Goal: Task Accomplishment & Management: Manage account settings

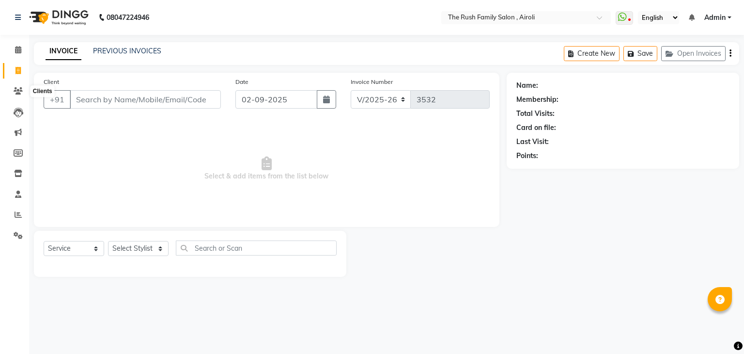
select select "5419"
select select "service"
click at [17, 93] on icon at bounding box center [18, 90] width 9 height 7
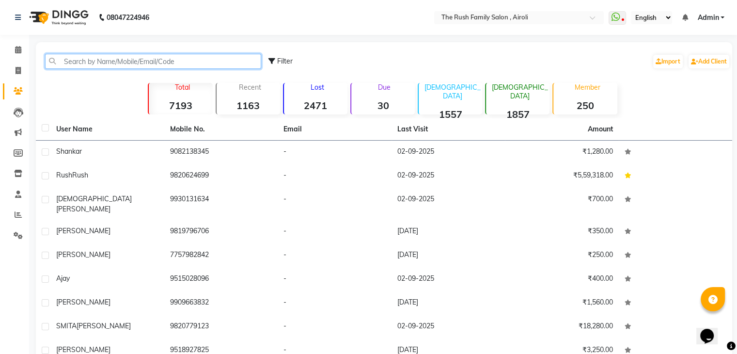
click at [81, 63] on input "text" at bounding box center [153, 61] width 216 height 15
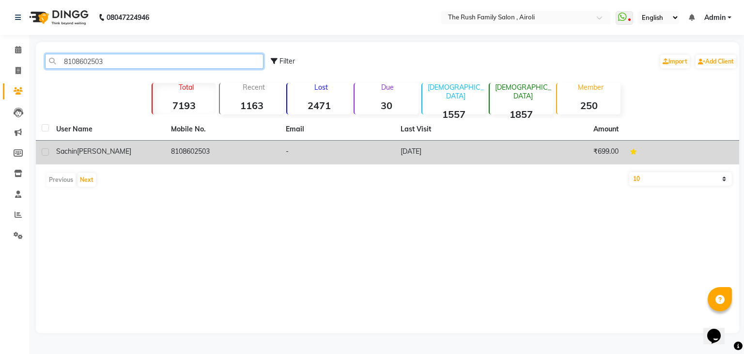
type input "8108602503"
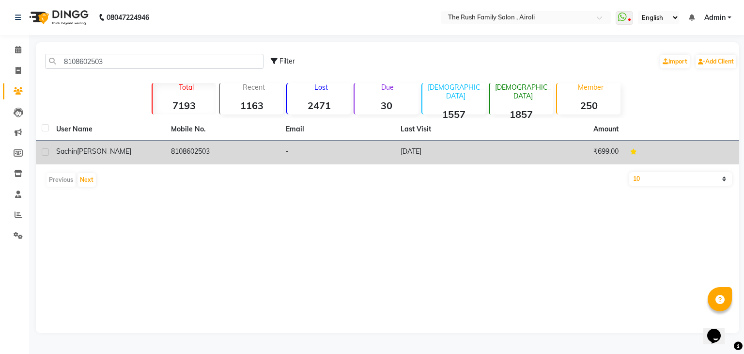
click at [174, 149] on td "8108602503" at bounding box center [222, 153] width 115 height 24
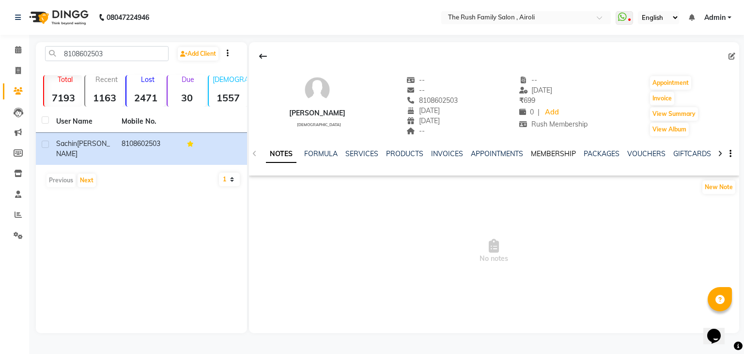
click at [536, 153] on link "MEMBERSHIP" at bounding box center [553, 153] width 45 height 9
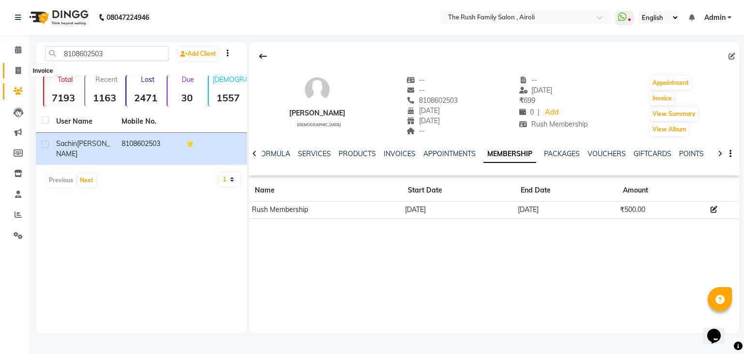
click at [19, 73] on icon at bounding box center [18, 70] width 5 height 7
select select "service"
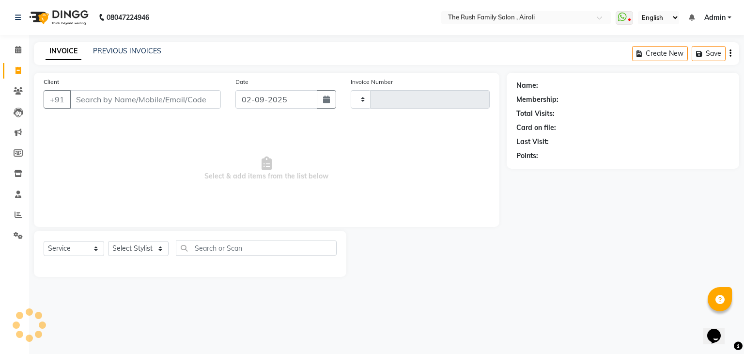
type input "3532"
select select "5419"
click at [115, 100] on input "Client" at bounding box center [145, 99] width 151 height 18
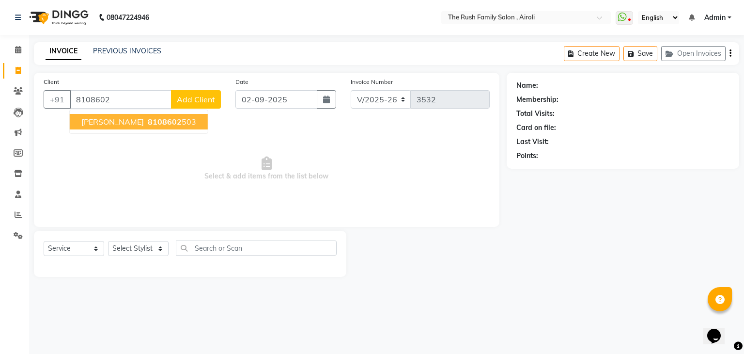
click at [144, 122] on span "[PERSON_NAME]" at bounding box center [112, 122] width 63 height 10
type input "8108602503"
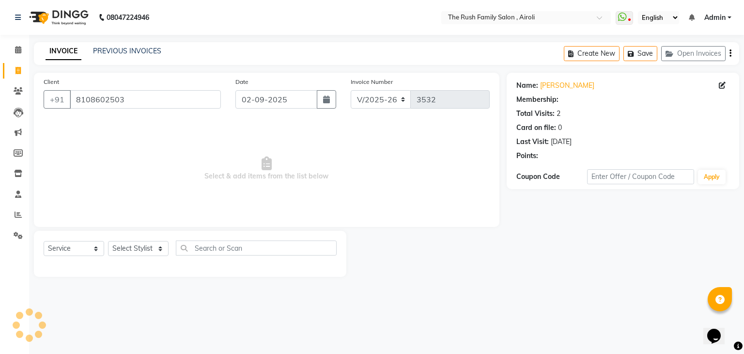
select select "1: Object"
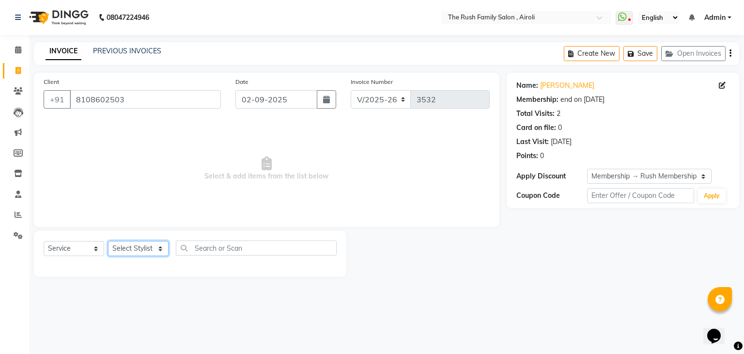
click at [152, 248] on select "Select Stylist Ajaz Alvira Asif Danish Guddi Jayesh Josh mumtaz Naeem Neha Riya…" at bounding box center [138, 248] width 61 height 15
select select "87642"
click at [108, 241] on select "Select Stylist Ajaz Alvira Asif Danish Guddi Jayesh Josh mumtaz Naeem Neha Riya…" at bounding box center [138, 248] width 61 height 15
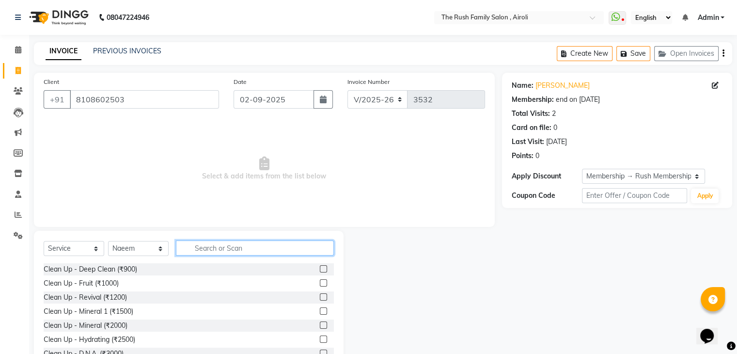
click at [221, 249] on input "text" at bounding box center [255, 247] width 158 height 15
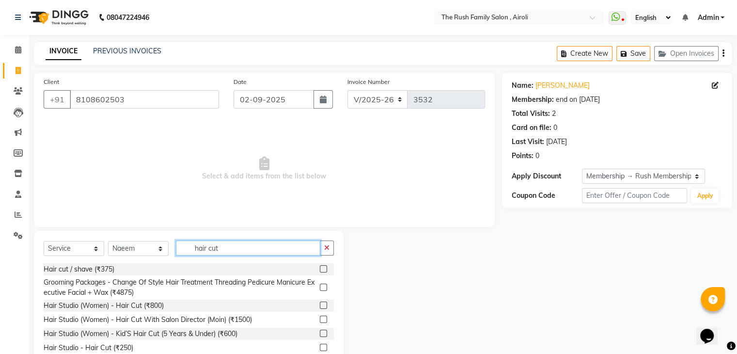
type input "hair cut"
click at [320, 270] on label at bounding box center [323, 268] width 7 height 7
click at [320, 270] on input "checkbox" at bounding box center [323, 269] width 6 height 6
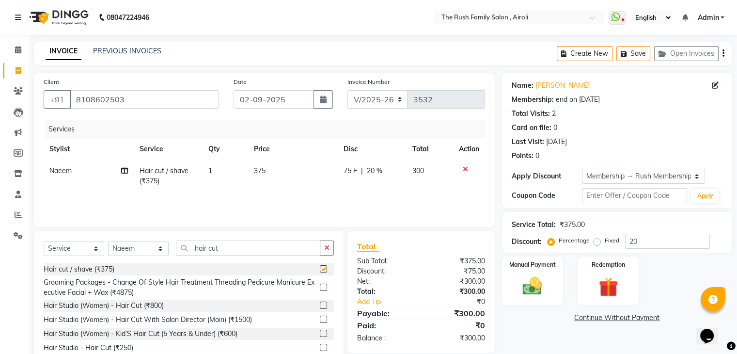
checkbox input "false"
click at [370, 169] on span "20 %" at bounding box center [375, 171] width 16 height 10
select select "87642"
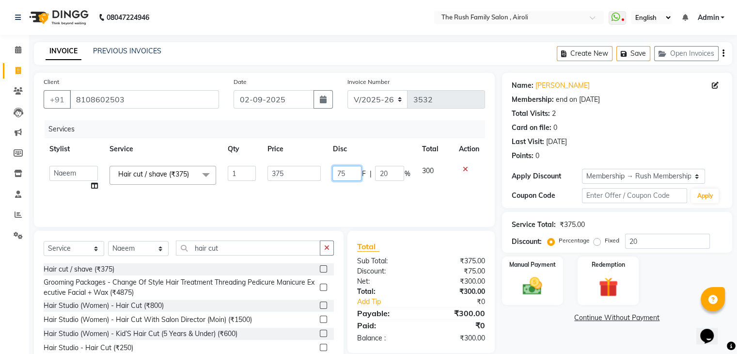
click at [350, 173] on input "75" at bounding box center [346, 173] width 29 height 15
type input "7"
type input "125"
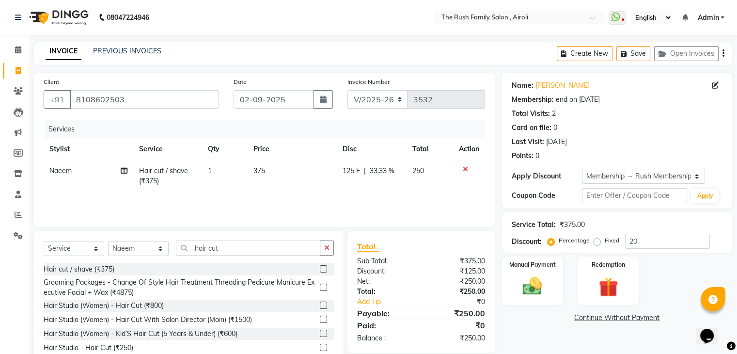
click at [427, 182] on td "250" at bounding box center [429, 176] width 46 height 32
select select "87642"
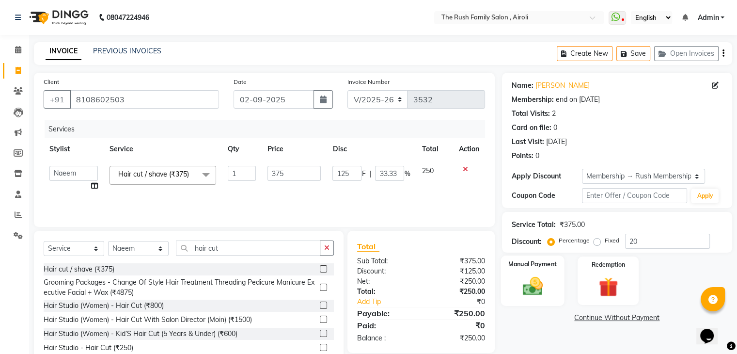
click at [531, 290] on img at bounding box center [532, 286] width 32 height 23
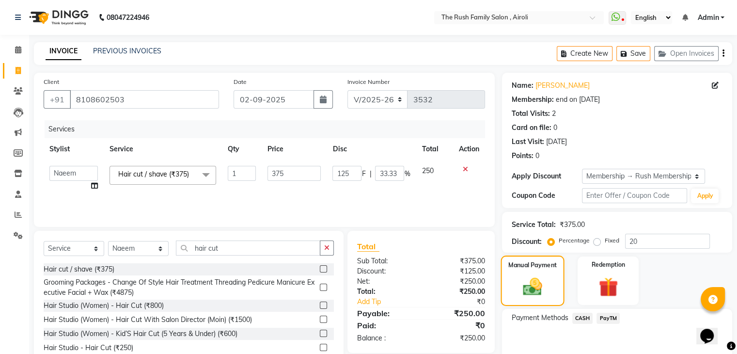
scroll to position [47, 0]
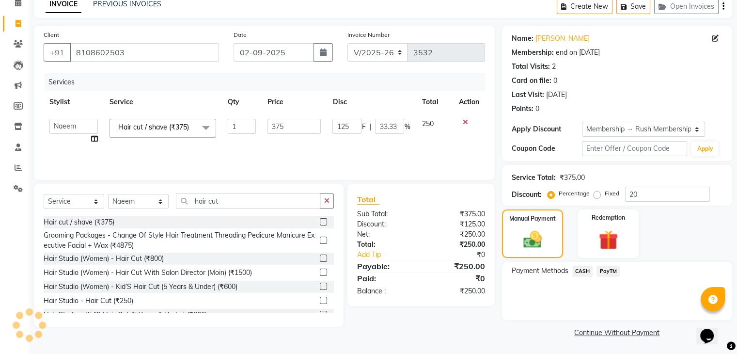
click at [600, 271] on span "PayTM" at bounding box center [607, 271] width 23 height 11
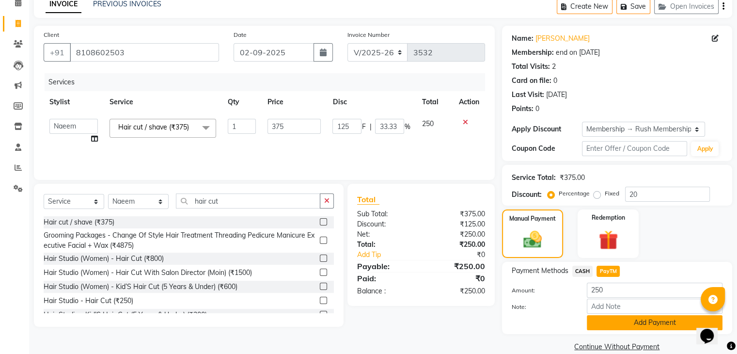
click at [608, 320] on button "Add Payment" at bounding box center [655, 322] width 136 height 15
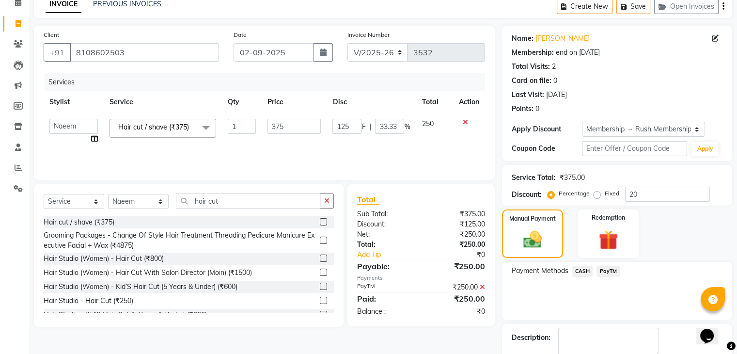
scroll to position [101, 0]
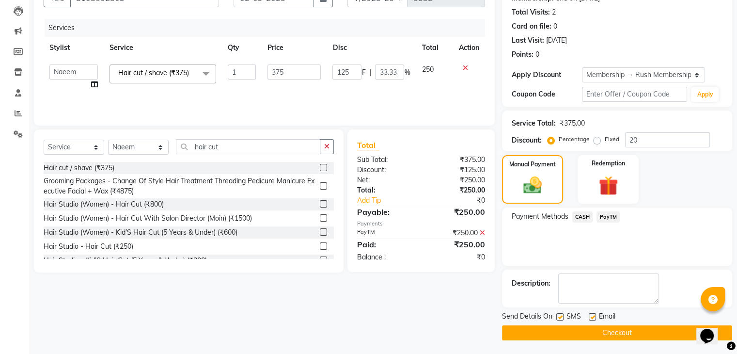
click at [560, 315] on label at bounding box center [559, 316] width 7 height 7
click at [560, 315] on input "checkbox" at bounding box center [559, 317] width 6 height 6
checkbox input "false"
click at [592, 313] on label at bounding box center [592, 316] width 7 height 7
click at [592, 314] on input "checkbox" at bounding box center [592, 317] width 6 height 6
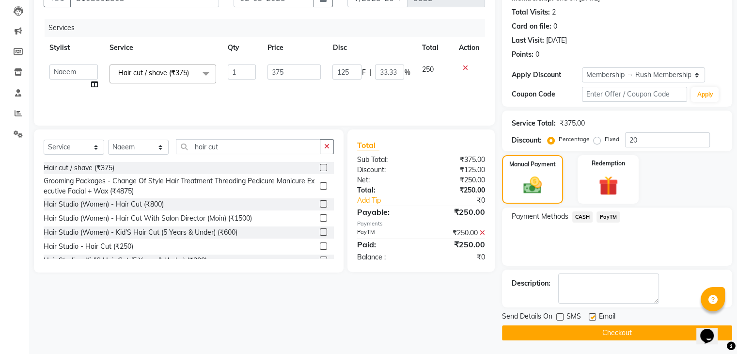
checkbox input "false"
click at [574, 336] on button "Checkout" at bounding box center [617, 332] width 230 height 15
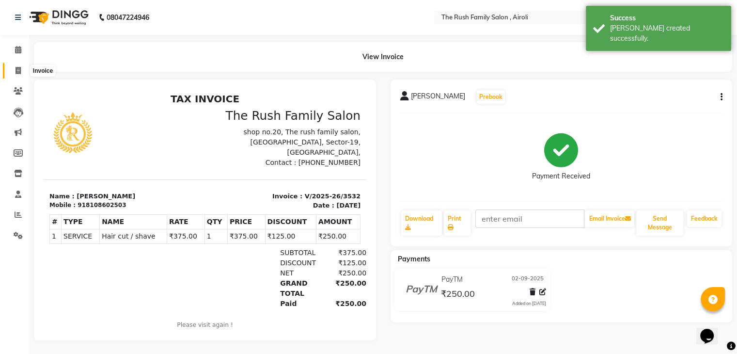
click at [17, 70] on icon at bounding box center [18, 70] width 5 height 7
select select "5419"
select select "service"
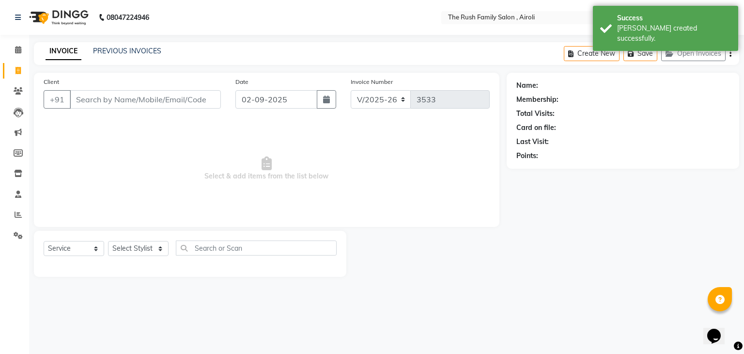
click at [85, 97] on input "Client" at bounding box center [145, 99] width 151 height 18
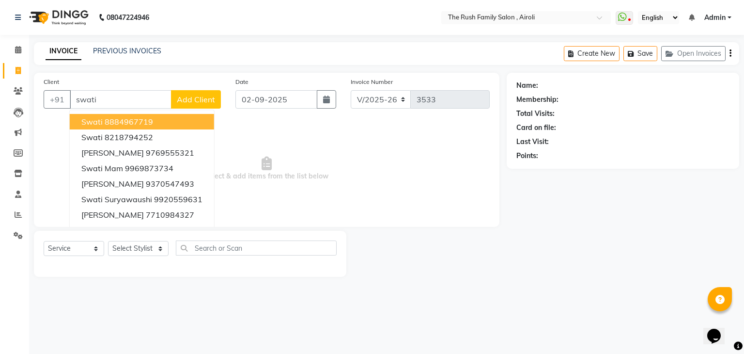
click at [106, 100] on input "swati" at bounding box center [121, 99] width 102 height 18
type input "s"
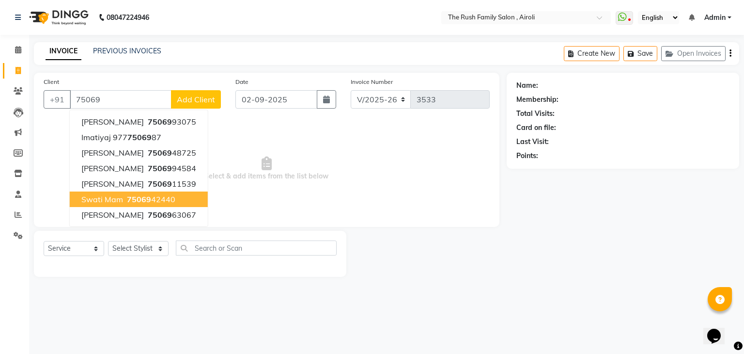
click at [145, 195] on span "75069" at bounding box center [139, 199] width 24 height 10
type input "7506942440"
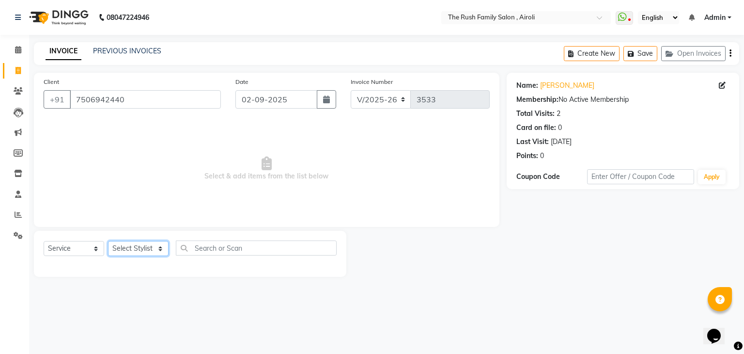
click at [163, 249] on select "Select Stylist Ajaz Alvira Asif Danish Guddi Jayesh Josh mumtaz Naeem Neha Riya…" at bounding box center [138, 248] width 61 height 15
select select "42200"
click at [108, 241] on select "Select Stylist Ajaz Alvira Asif Danish Guddi Jayesh Josh mumtaz Naeem Neha Riya…" at bounding box center [138, 248] width 61 height 15
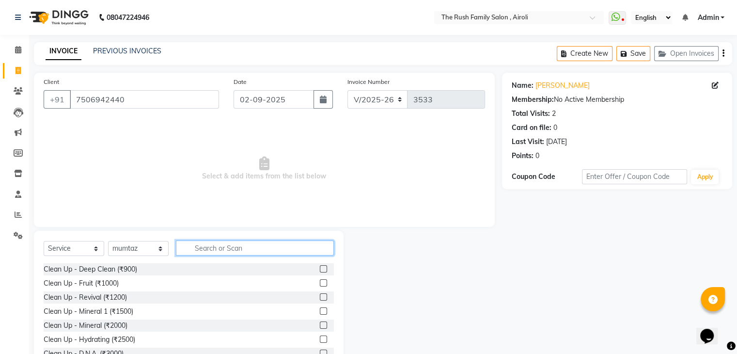
click at [200, 250] on input "text" at bounding box center [255, 247] width 158 height 15
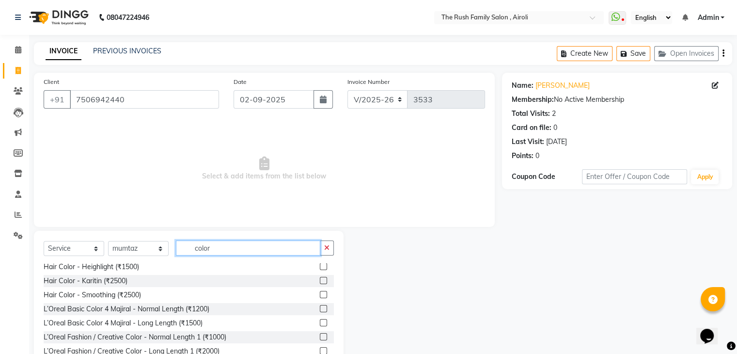
scroll to position [73, 0]
type input "color"
click at [320, 311] on label at bounding box center [323, 307] width 7 height 7
click at [320, 311] on input "checkbox" at bounding box center [323, 308] width 6 height 6
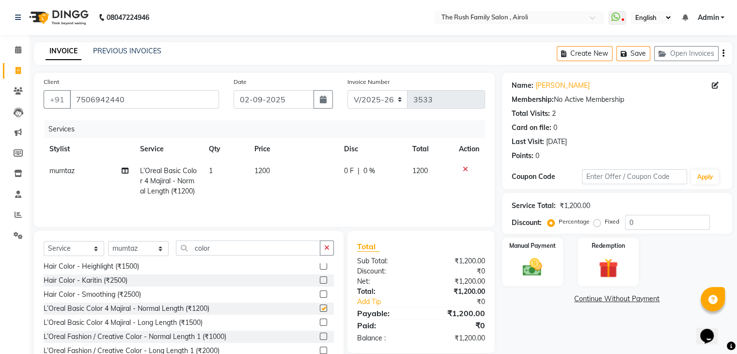
checkbox input "false"
click at [368, 154] on th "Disc" at bounding box center [372, 149] width 68 height 22
click at [365, 171] on span "0 %" at bounding box center [369, 171] width 12 height 10
select select "42200"
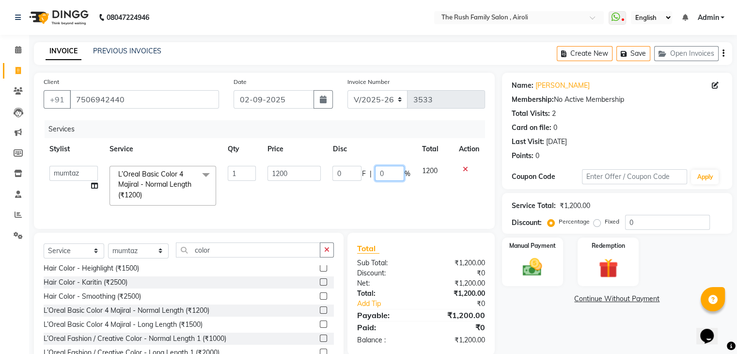
click at [401, 171] on input "0" at bounding box center [389, 173] width 29 height 15
type input "20"
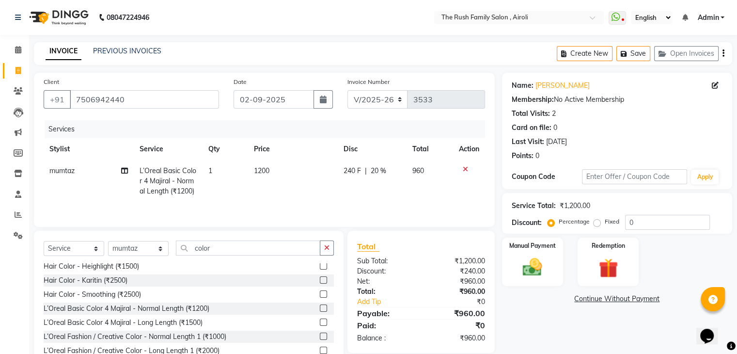
click at [442, 180] on td "960" at bounding box center [429, 181] width 46 height 42
select select "42200"
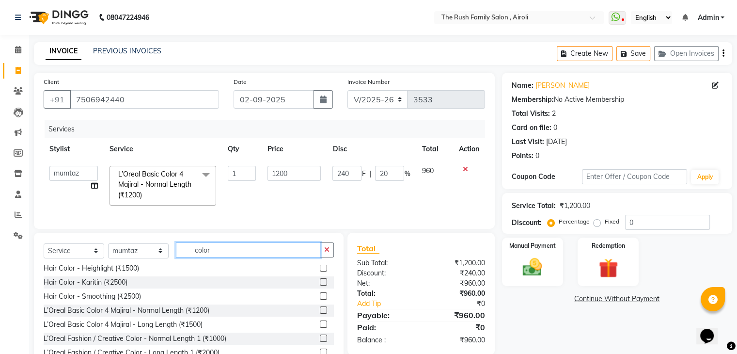
click at [214, 257] on input "color" at bounding box center [248, 249] width 144 height 15
type input "c"
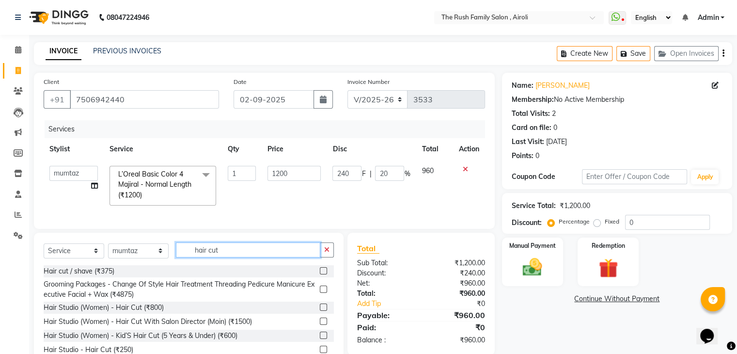
scroll to position [10, 0]
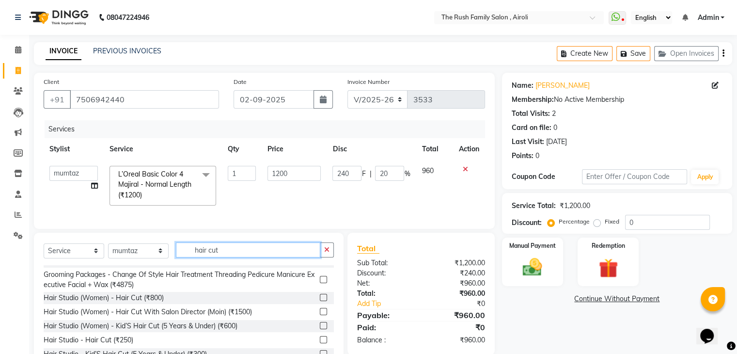
type input "hair cut"
click at [320, 301] on label at bounding box center [323, 297] width 7 height 7
click at [320, 301] on input "checkbox" at bounding box center [323, 298] width 6 height 6
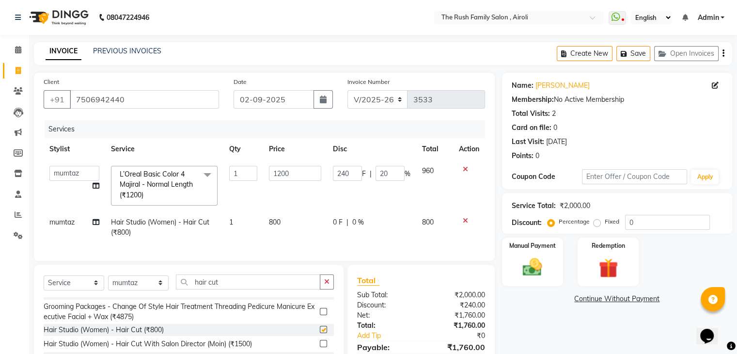
checkbox input "false"
click at [393, 237] on td "0 F | 0 %" at bounding box center [371, 227] width 89 height 32
select select "42200"
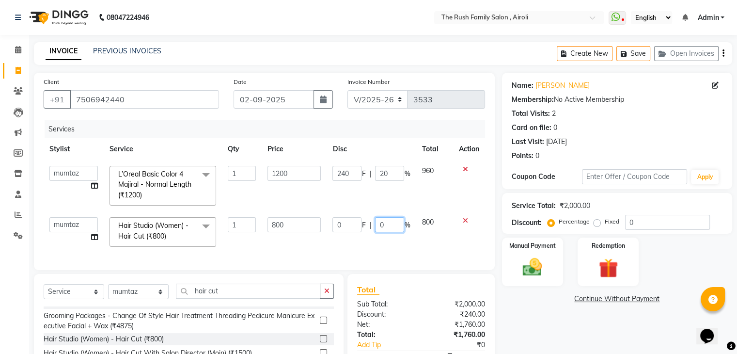
click at [383, 225] on input "0" at bounding box center [389, 224] width 29 height 15
type input "20"
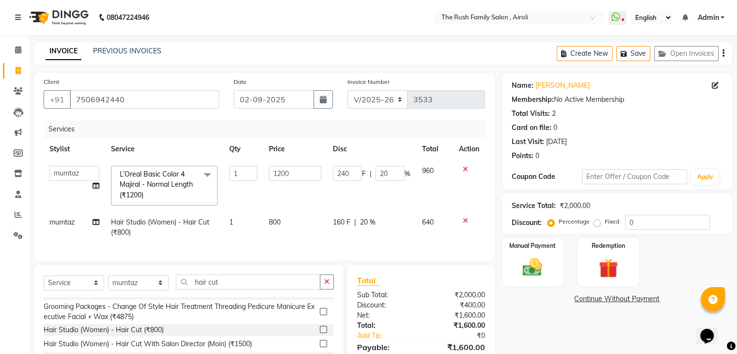
click at [437, 233] on td "640" at bounding box center [434, 227] width 36 height 32
select select "42200"
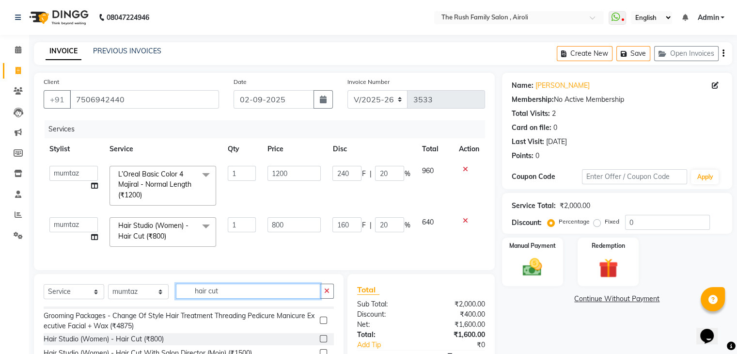
click at [221, 297] on input "hair cut" at bounding box center [248, 290] width 144 height 15
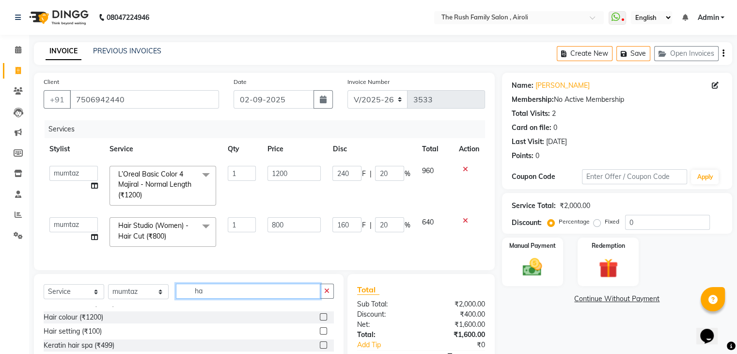
type input "h"
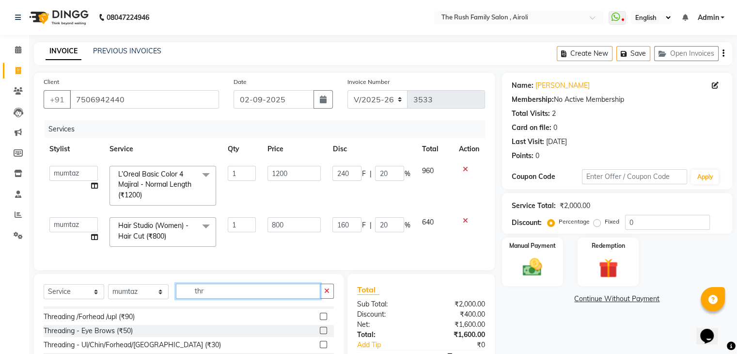
type input "thr"
click at [320, 320] on label at bounding box center [323, 316] width 7 height 7
click at [320, 320] on input "checkbox" at bounding box center [323, 316] width 6 height 6
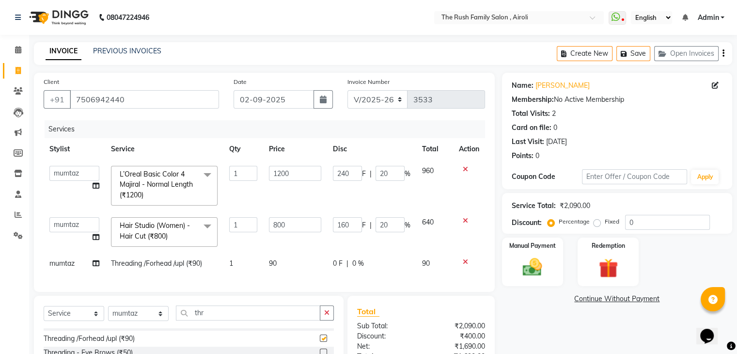
checkbox input "false"
click at [366, 250] on td "160 F | 20 %" at bounding box center [371, 231] width 89 height 41
click at [288, 270] on td "90" at bounding box center [295, 263] width 64 height 22
select select "42200"
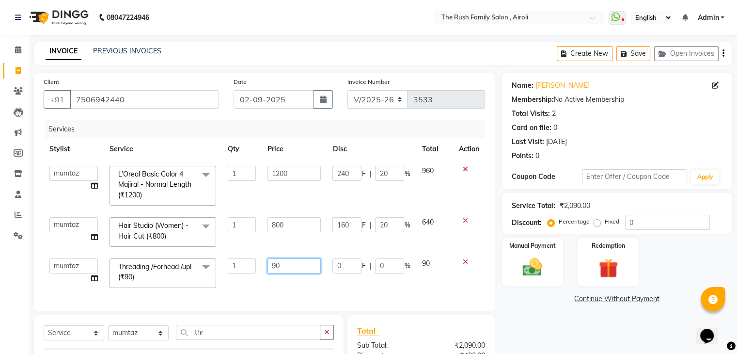
click at [297, 266] on input "90" at bounding box center [293, 265] width 53 height 15
type input "9"
type input "100"
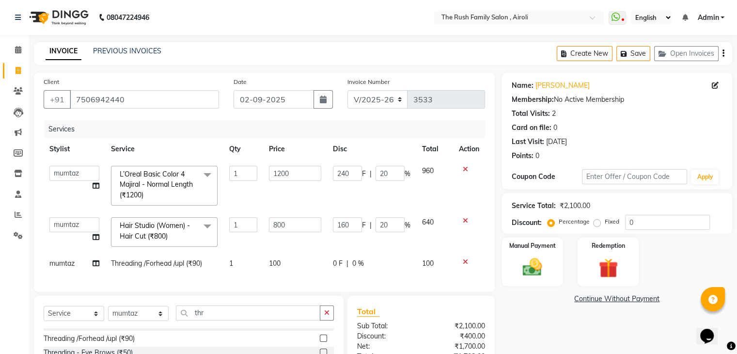
click at [421, 268] on td "100" at bounding box center [434, 263] width 36 height 22
select select "42200"
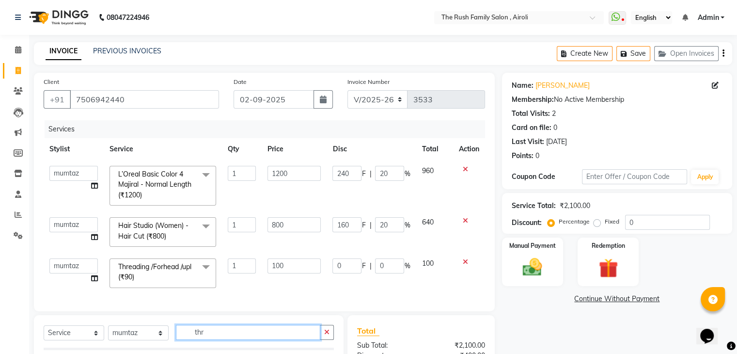
click at [248, 340] on input "thr" at bounding box center [248, 332] width 144 height 15
type input "t"
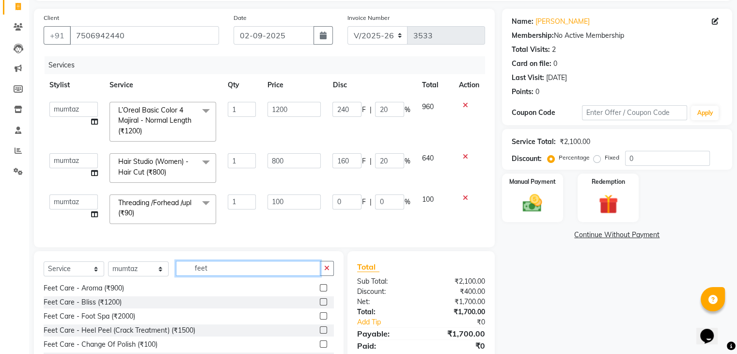
scroll to position [126, 0]
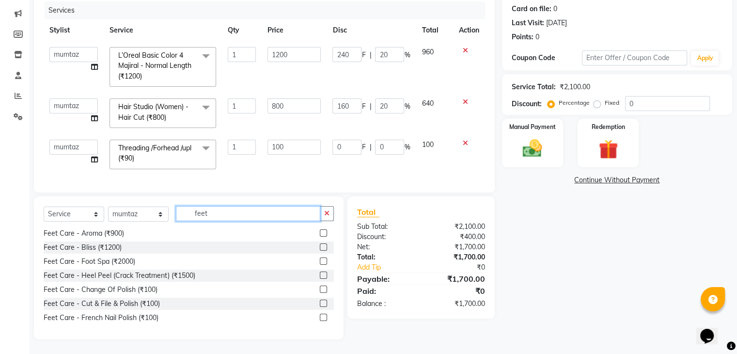
type input "feet"
click at [320, 244] on label at bounding box center [323, 246] width 7 height 7
click at [320, 244] on input "checkbox" at bounding box center [323, 247] width 6 height 6
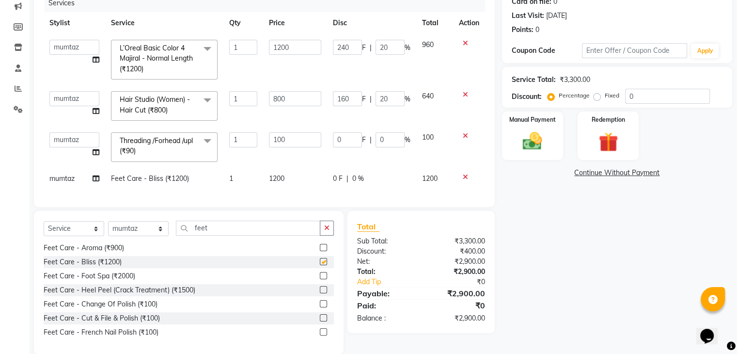
checkbox input "false"
click at [362, 171] on td "0 F | 0 %" at bounding box center [371, 179] width 89 height 22
select select "42200"
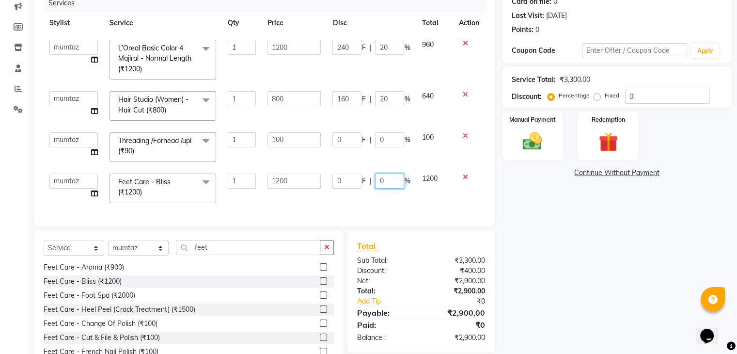
click at [395, 181] on input "0" at bounding box center [389, 180] width 29 height 15
type input "20"
click at [431, 183] on td "1200" at bounding box center [434, 188] width 37 height 41
select select "42200"
click at [431, 183] on td "960" at bounding box center [434, 188] width 37 height 41
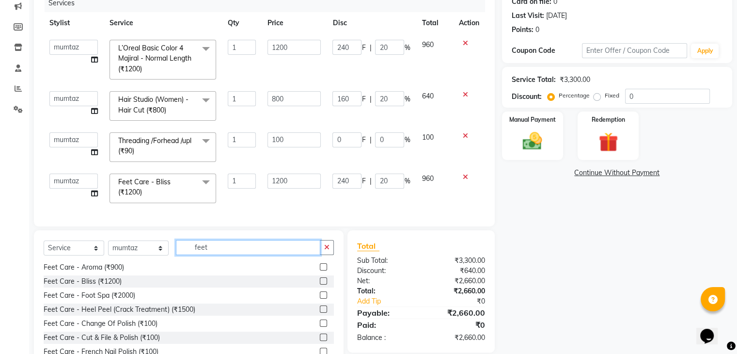
click at [217, 254] on input "feet" at bounding box center [248, 247] width 144 height 15
type input "f"
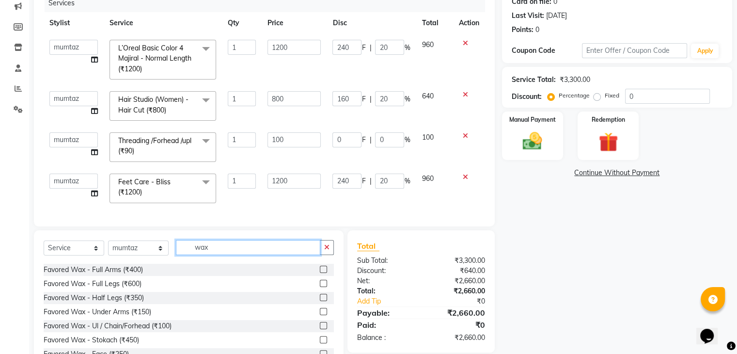
scroll to position [141, 0]
type input "wax"
click at [320, 314] on label at bounding box center [323, 310] width 7 height 7
click at [320, 314] on input "checkbox" at bounding box center [323, 311] width 6 height 6
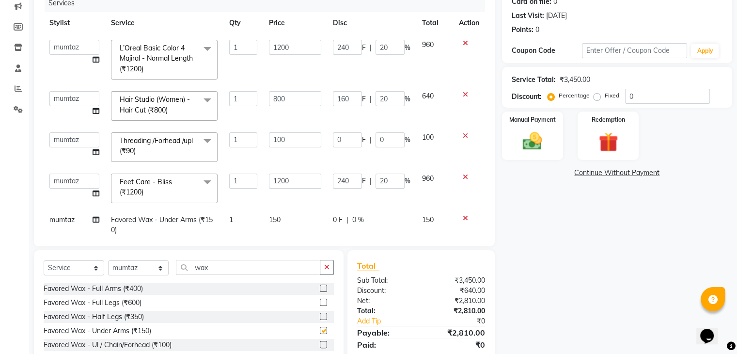
checkbox input "false"
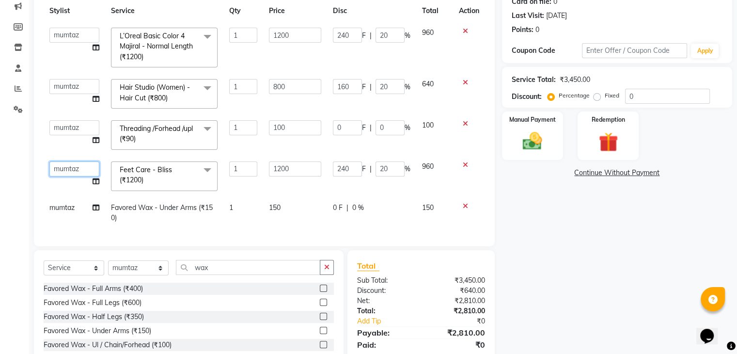
click at [73, 162] on select "Ajaz Alvira Asif Danish Guddi Jayesh Josh mumtaz Naeem Neha Riya Rush Swati" at bounding box center [74, 168] width 50 height 15
select select "77430"
click at [67, 205] on td "mumtaz" at bounding box center [75, 213] width 62 height 32
select select "42200"
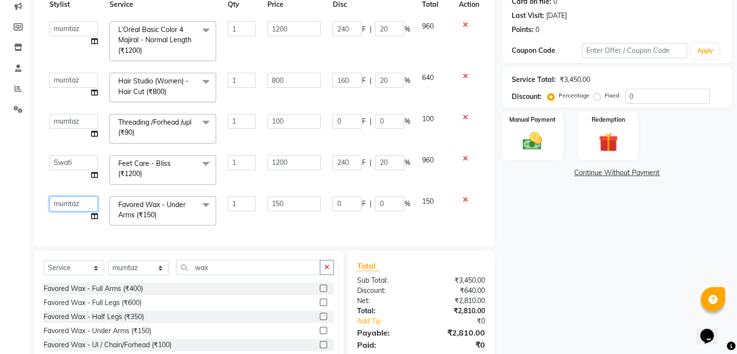
click at [67, 203] on select "Ajaz Alvira Asif Danish Guddi Jayesh Josh mumtaz Naeem Neha Riya Rush Swati" at bounding box center [73, 203] width 48 height 15
select select "60158"
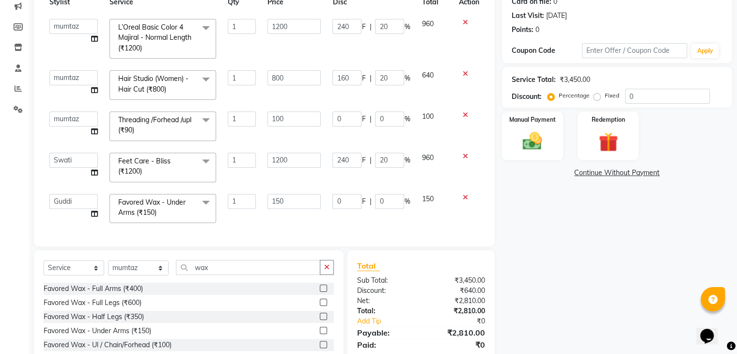
scroll to position [27, 0]
click at [534, 126] on div "Manual Payment" at bounding box center [531, 135] width 63 height 50
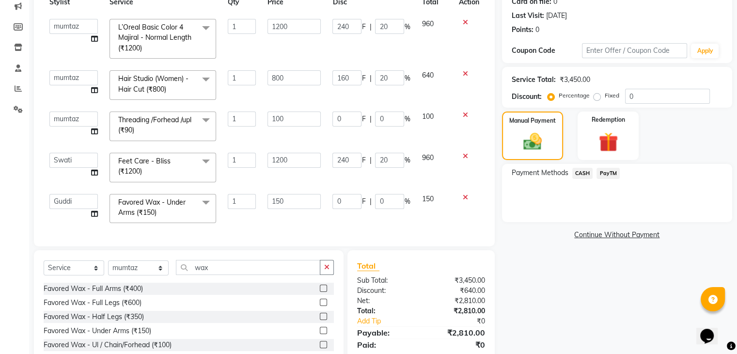
click at [609, 172] on span "PayTM" at bounding box center [607, 173] width 23 height 11
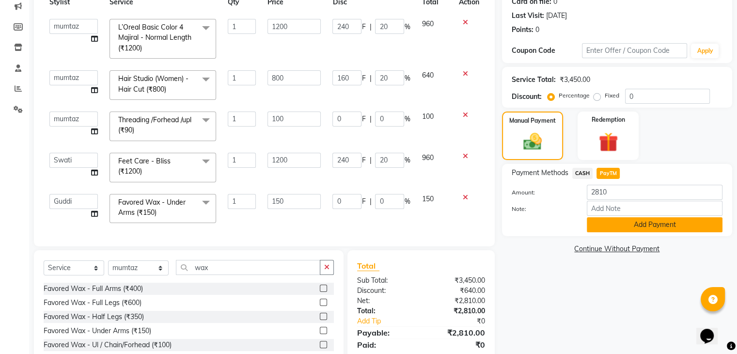
click at [627, 221] on button "Add Payment" at bounding box center [655, 224] width 136 height 15
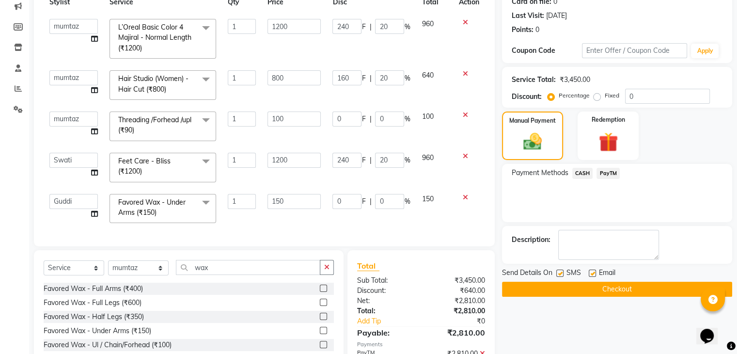
scroll to position [180, 0]
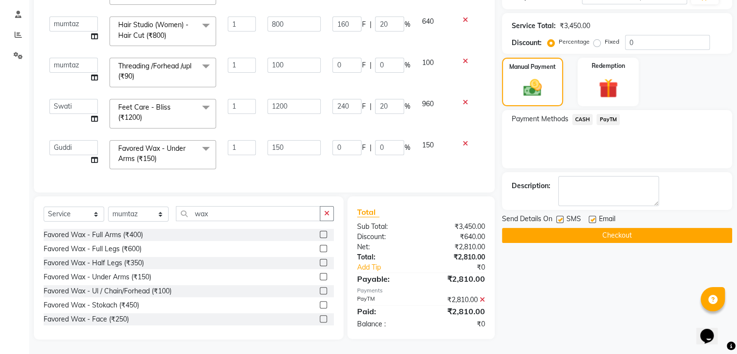
click at [561, 219] on label at bounding box center [559, 219] width 7 height 7
click at [561, 219] on input "checkbox" at bounding box center [559, 220] width 6 height 6
checkbox input "false"
click at [592, 218] on label at bounding box center [592, 219] width 7 height 7
click at [592, 218] on input "checkbox" at bounding box center [592, 220] width 6 height 6
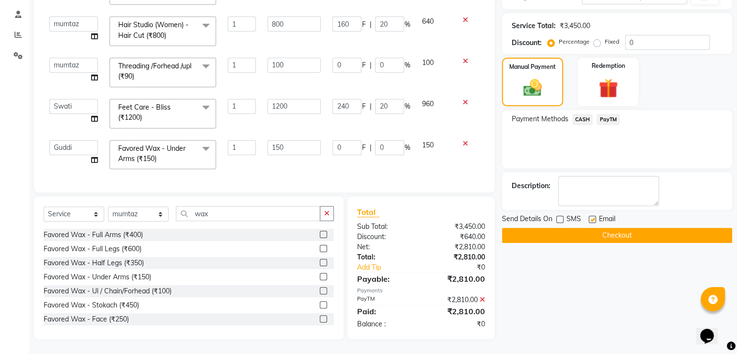
checkbox input "false"
click at [578, 231] on button "Checkout" at bounding box center [617, 235] width 230 height 15
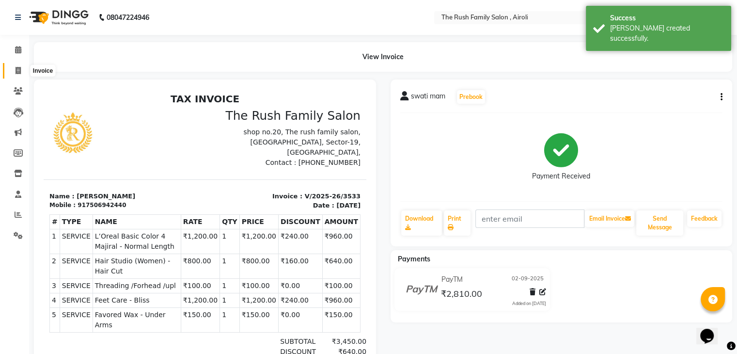
click at [19, 67] on icon at bounding box center [18, 70] width 5 height 7
select select "service"
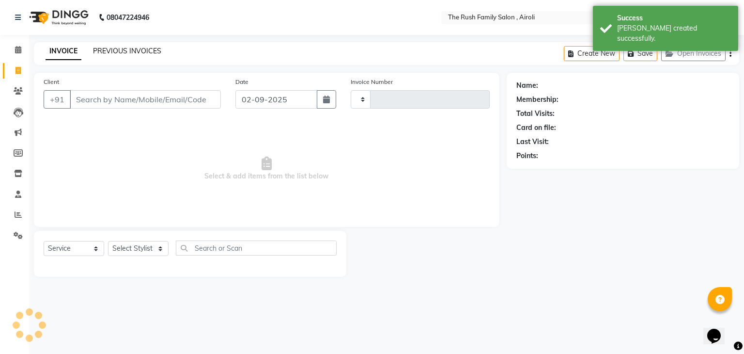
type input "3534"
select select "5419"
click at [122, 52] on link "PREVIOUS INVOICES" at bounding box center [127, 51] width 68 height 9
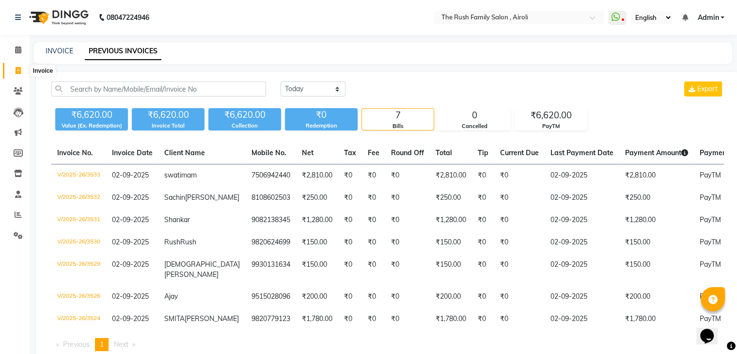
click at [16, 72] on icon at bounding box center [18, 70] width 5 height 7
select select "5419"
select select "service"
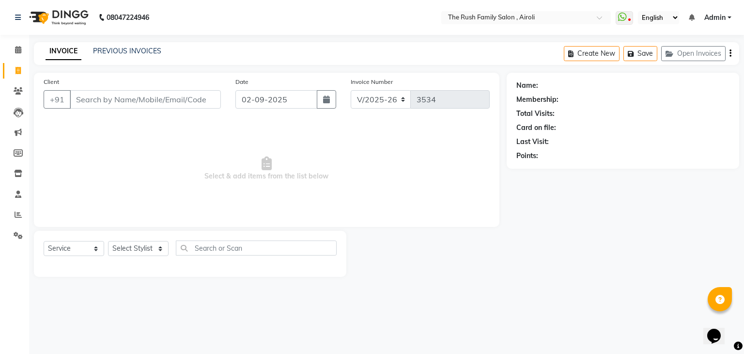
click at [93, 103] on input "Client" at bounding box center [145, 99] width 151 height 18
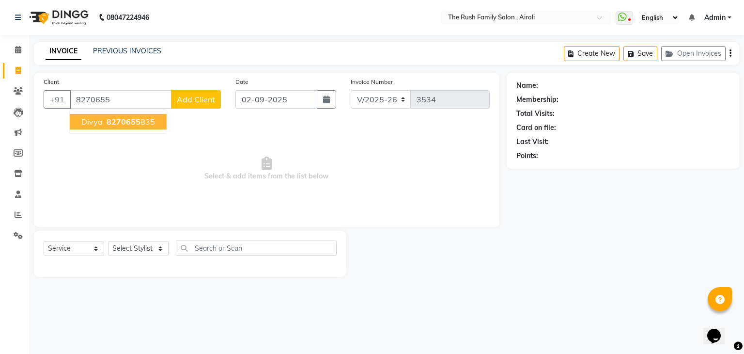
click at [128, 119] on span "8270655" at bounding box center [124, 122] width 34 height 10
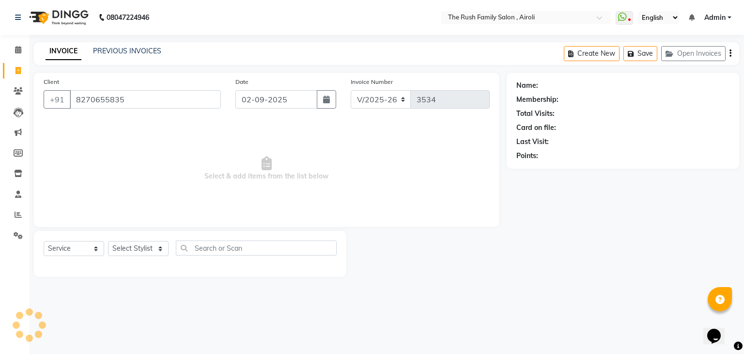
type input "8270655835"
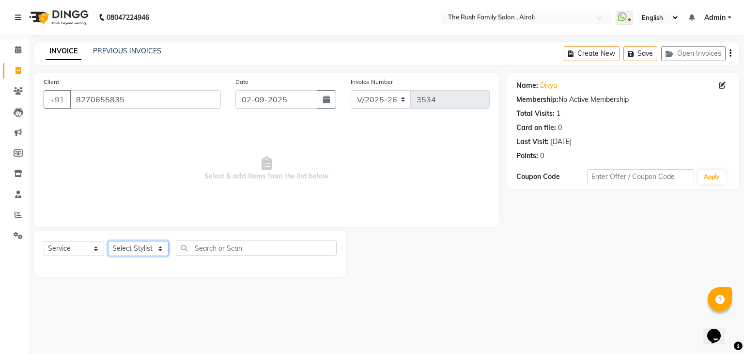
click at [159, 247] on select "Select Stylist Ajaz Alvira Asif Danish Guddi Jayesh Josh mumtaz Naeem Neha Riya…" at bounding box center [138, 248] width 61 height 15
select select "77430"
click at [108, 241] on select "Select Stylist Ajaz Alvira Asif Danish Guddi Jayesh Josh mumtaz Naeem Neha Riya…" at bounding box center [138, 248] width 61 height 15
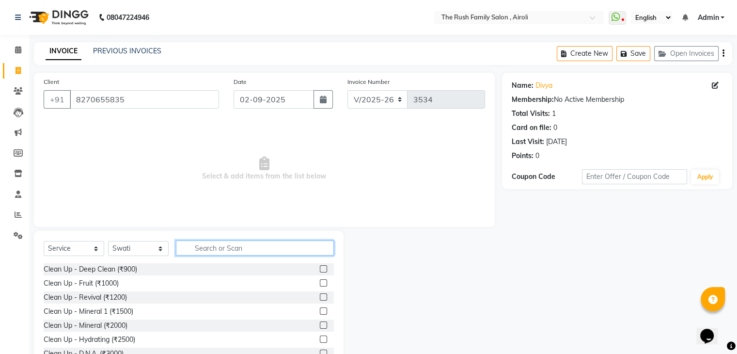
click at [212, 252] on input "text" at bounding box center [255, 247] width 158 height 15
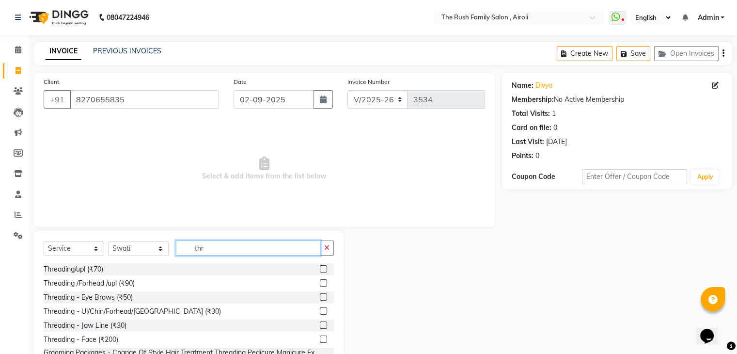
type input "thr"
click at [320, 294] on label at bounding box center [323, 296] width 7 height 7
click at [320, 294] on input "checkbox" at bounding box center [323, 297] width 6 height 6
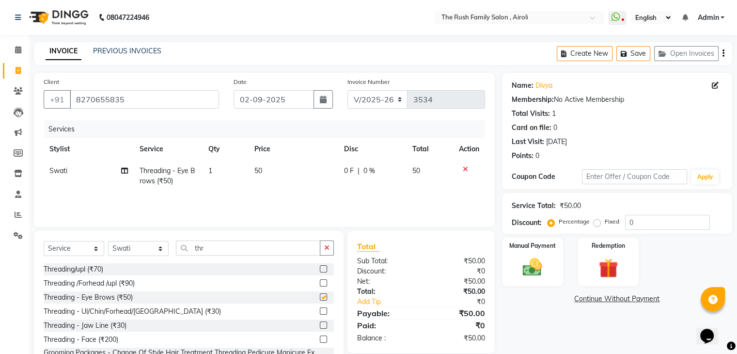
checkbox input "false"
click at [537, 264] on img at bounding box center [532, 267] width 32 height 23
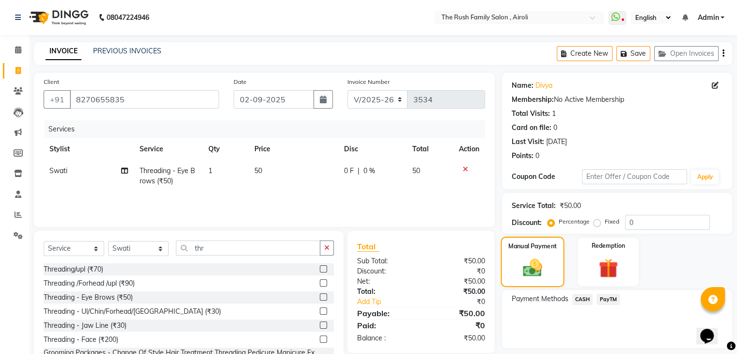
scroll to position [35, 0]
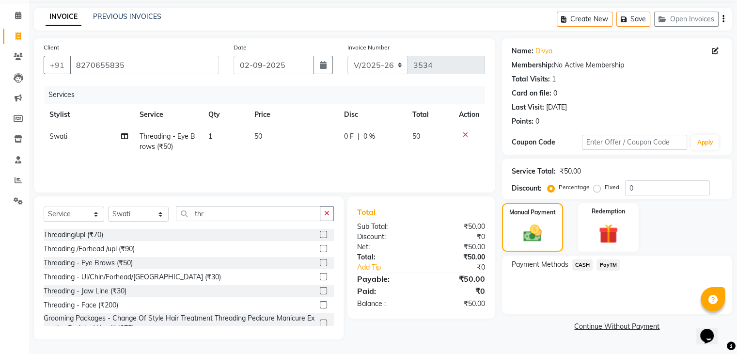
click at [604, 262] on span "PayTM" at bounding box center [607, 264] width 23 height 11
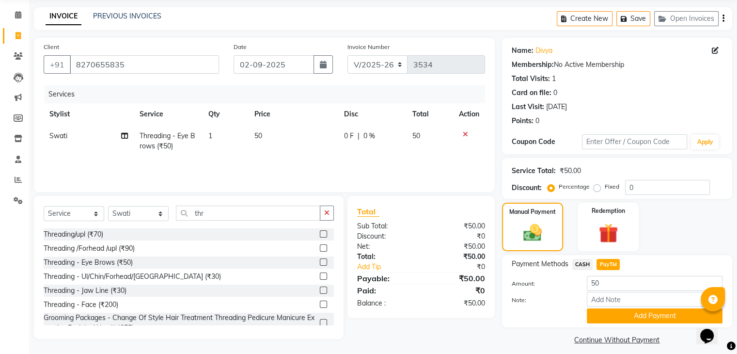
scroll to position [43, 0]
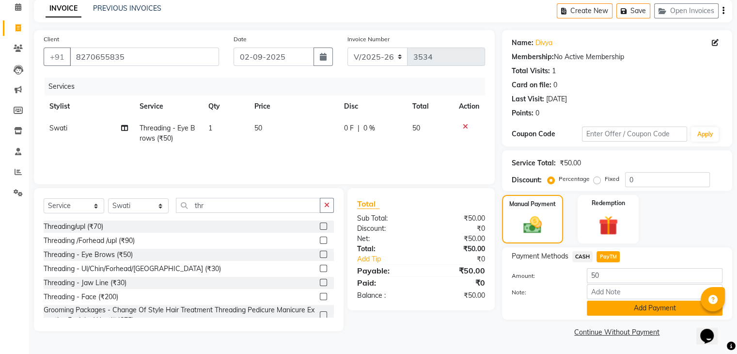
click at [599, 304] on button "Add Payment" at bounding box center [655, 307] width 136 height 15
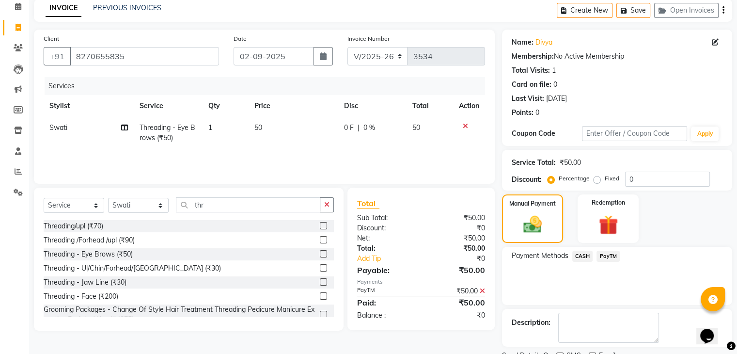
scroll to position [83, 0]
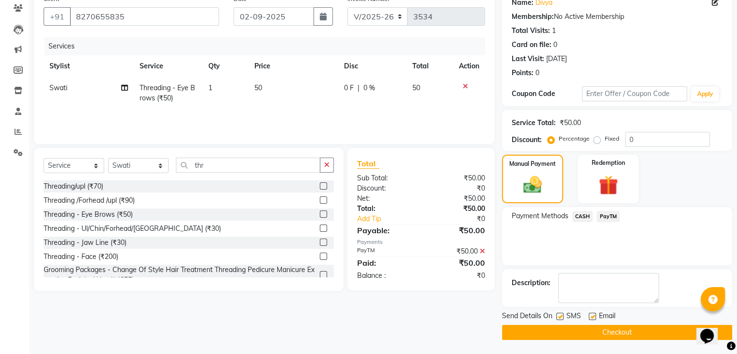
click at [557, 316] on label at bounding box center [559, 316] width 7 height 7
click at [557, 316] on input "checkbox" at bounding box center [559, 316] width 6 height 6
checkbox input "false"
click at [590, 314] on label at bounding box center [592, 316] width 7 height 7
click at [590, 314] on input "checkbox" at bounding box center [592, 316] width 6 height 6
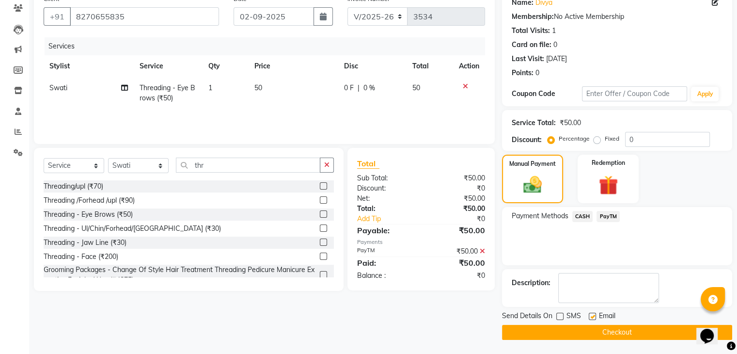
checkbox input "false"
click at [566, 336] on button "Checkout" at bounding box center [617, 332] width 230 height 15
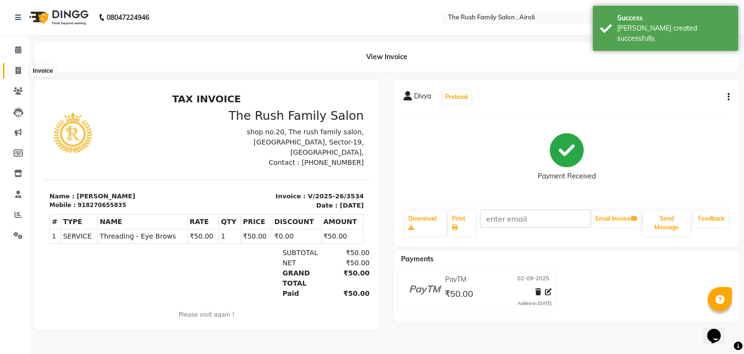
click at [17, 67] on icon at bounding box center [18, 70] width 5 height 7
select select "5419"
select select "service"
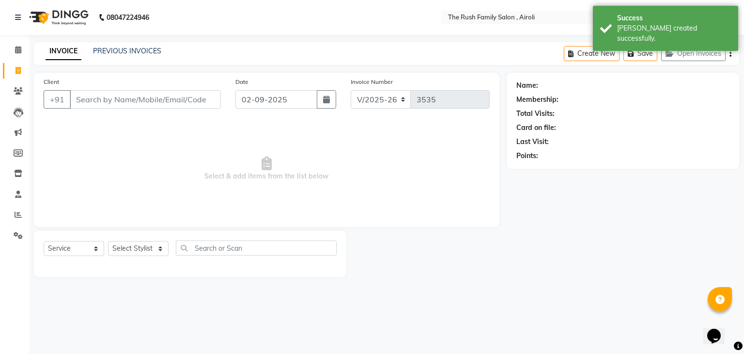
click at [87, 99] on input "Client" at bounding box center [145, 99] width 151 height 18
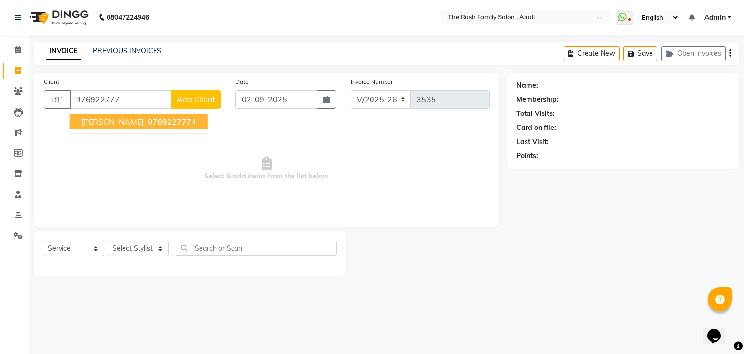
click at [93, 116] on button "Niraj 976922777 4" at bounding box center [139, 122] width 138 height 16
type input "9769227774"
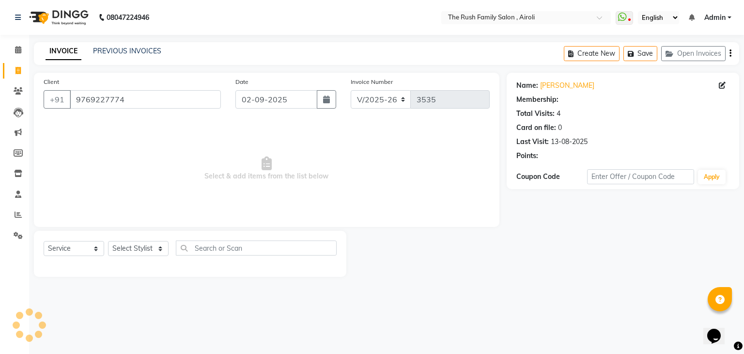
select select "1: Object"
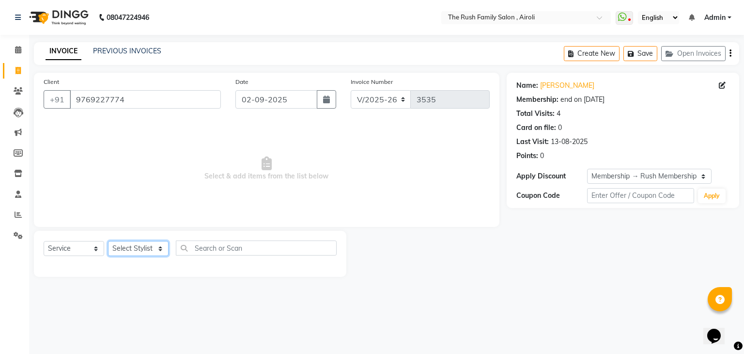
click at [147, 250] on select "Select Stylist Ajaz Alvira Asif Danish Guddi Jayesh Josh mumtaz Naeem Neha Riya…" at bounding box center [138, 248] width 61 height 15
select select "65380"
click at [108, 241] on select "Select Stylist Ajaz Alvira Asif Danish Guddi Jayesh Josh mumtaz Naeem Neha Riya…" at bounding box center [138, 248] width 61 height 15
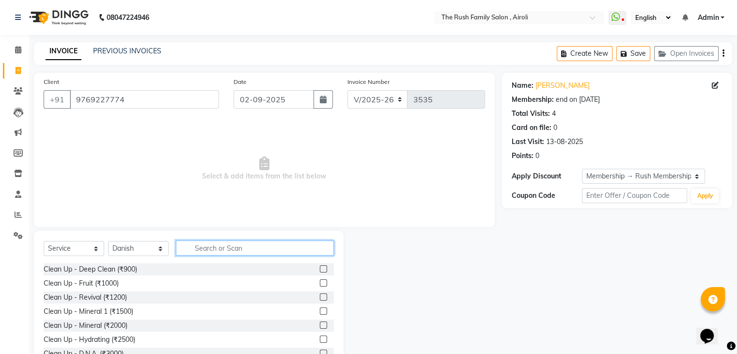
click at [208, 247] on input "text" at bounding box center [255, 247] width 158 height 15
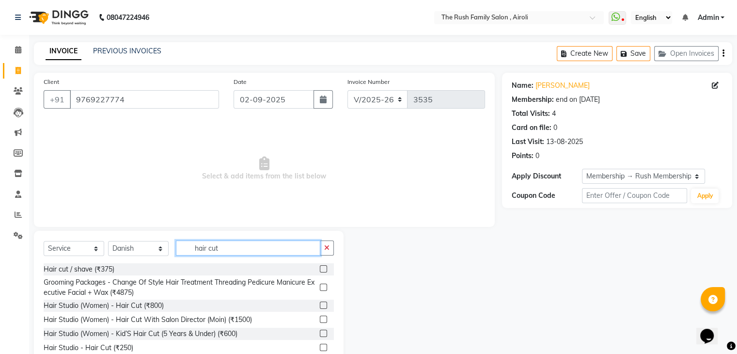
type input "hair cut"
click at [320, 345] on label at bounding box center [323, 347] width 7 height 7
click at [320, 345] on input "checkbox" at bounding box center [323, 347] width 6 height 6
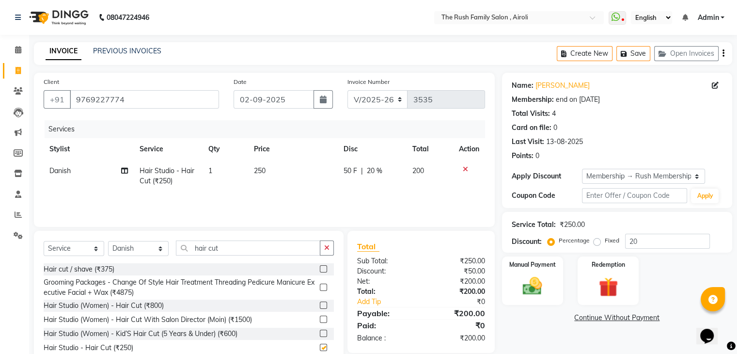
checkbox input "false"
click at [403, 187] on td "50 F | 20 %" at bounding box center [372, 176] width 69 height 32
select select "65380"
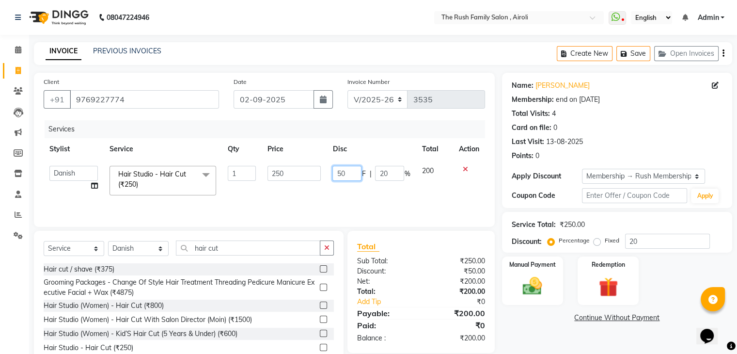
click at [353, 172] on input "50" at bounding box center [346, 173] width 29 height 15
type input "5"
type input "100"
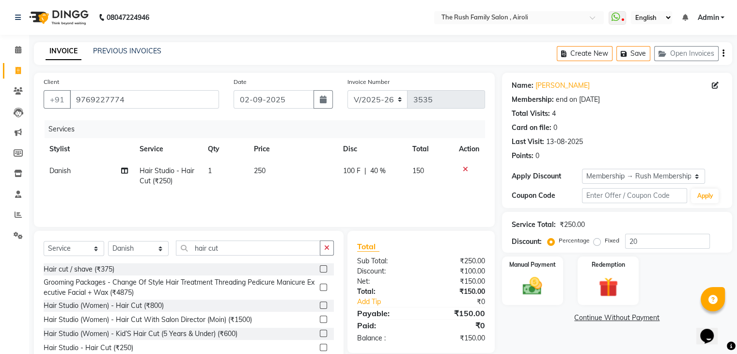
click at [423, 179] on td "150" at bounding box center [429, 176] width 47 height 32
select select "65380"
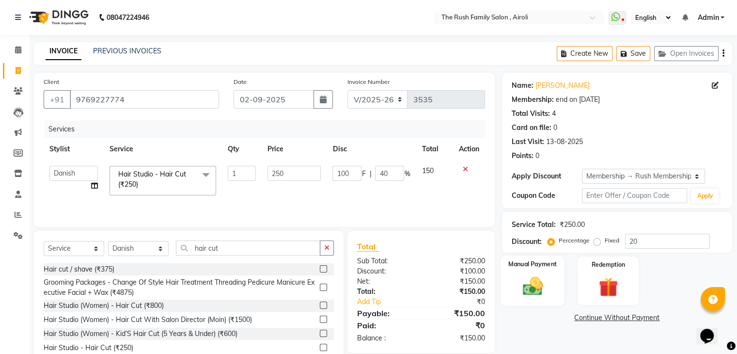
click at [517, 281] on img at bounding box center [532, 286] width 32 height 23
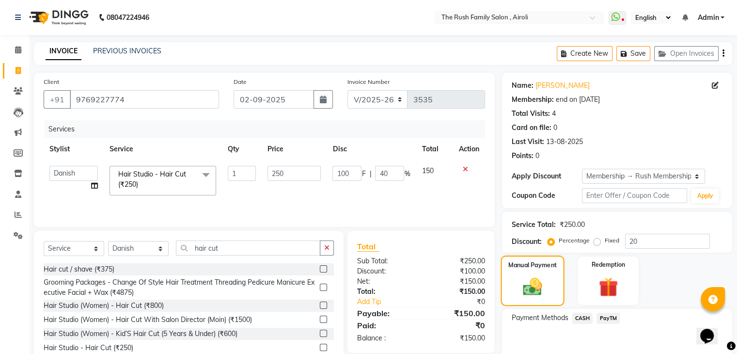
scroll to position [47, 0]
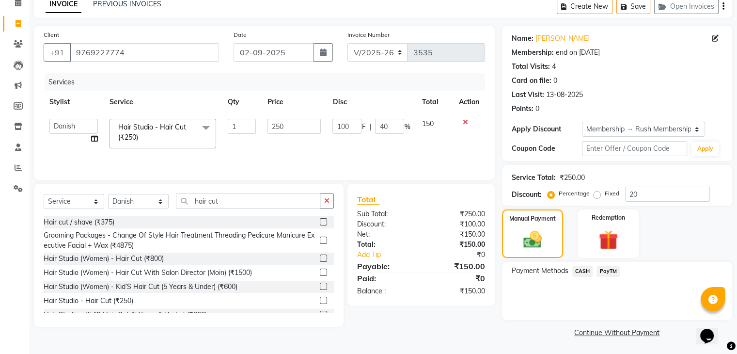
click at [579, 271] on span "CASH" at bounding box center [582, 271] width 21 height 11
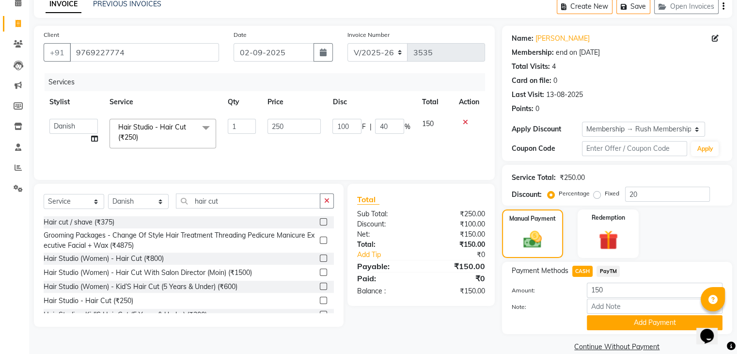
scroll to position [62, 0]
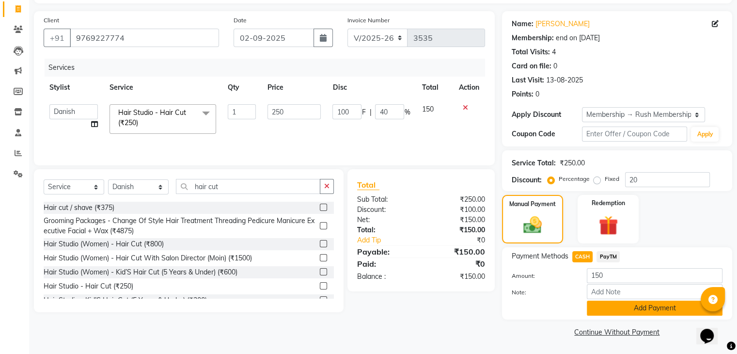
click at [601, 305] on button "Add Payment" at bounding box center [655, 307] width 136 height 15
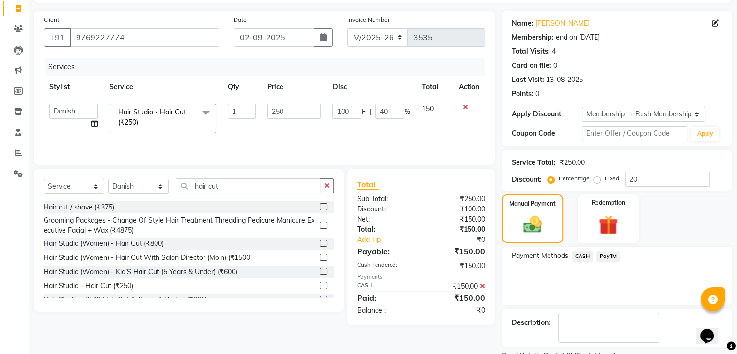
scroll to position [101, 0]
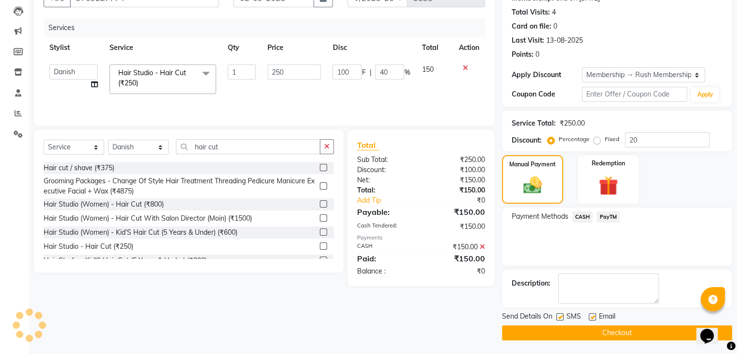
click at [560, 320] on div at bounding box center [559, 318] width 6 height 10
click at [590, 317] on label at bounding box center [592, 316] width 7 height 7
click at [590, 317] on input "checkbox" at bounding box center [592, 317] width 6 height 6
checkbox input "false"
click at [560, 317] on label at bounding box center [559, 316] width 7 height 7
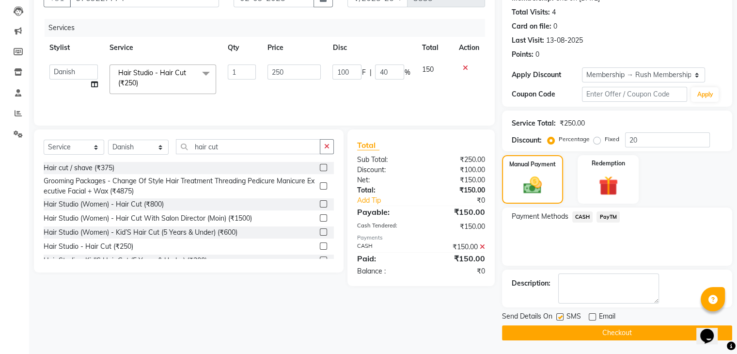
click at [560, 317] on input "checkbox" at bounding box center [559, 317] width 6 height 6
checkbox input "false"
click at [549, 328] on button "Checkout" at bounding box center [617, 332] width 230 height 15
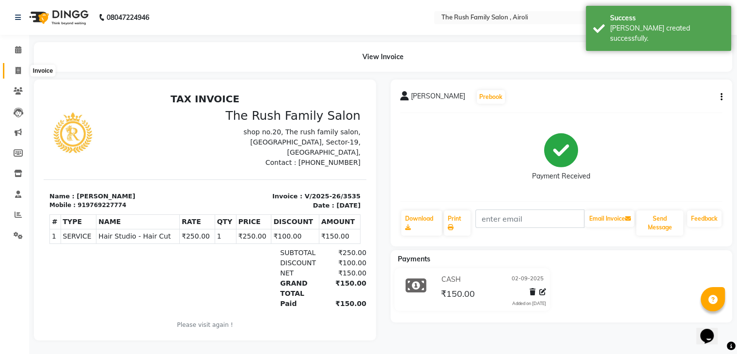
click at [17, 70] on icon at bounding box center [18, 70] width 5 height 7
select select "5419"
select select "service"
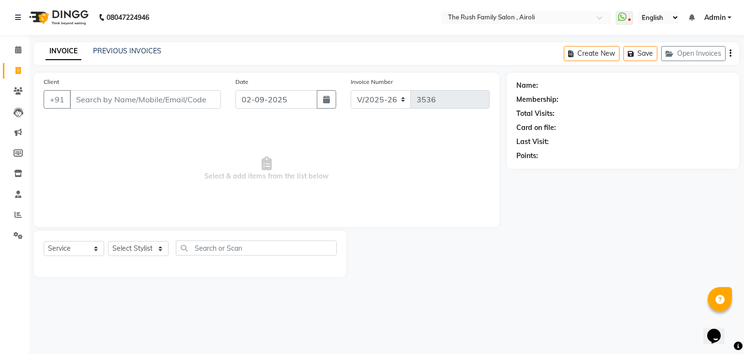
click at [130, 103] on input "Client" at bounding box center [145, 99] width 151 height 18
click at [122, 50] on link "PREVIOUS INVOICES" at bounding box center [127, 51] width 68 height 9
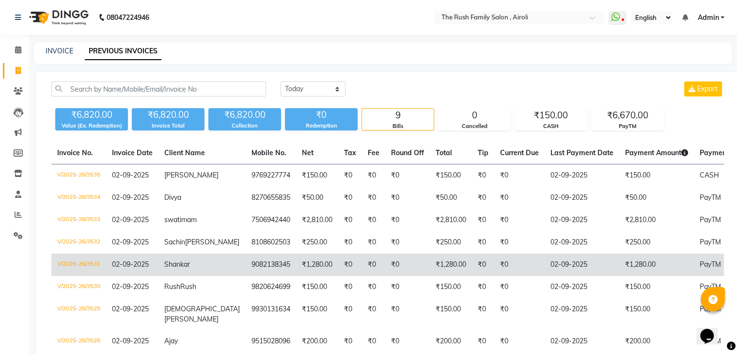
click at [619, 253] on td "₹250.00" at bounding box center [656, 242] width 75 height 22
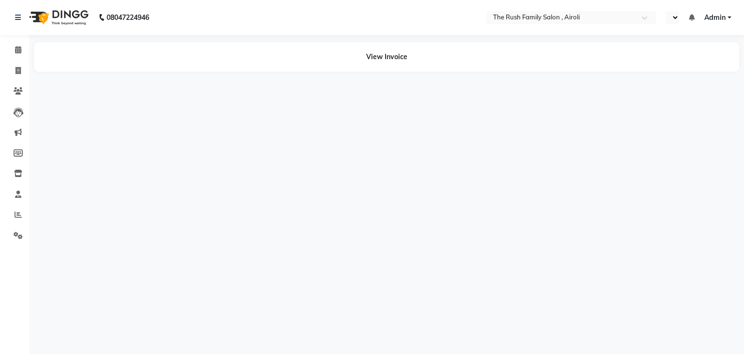
select select "en"
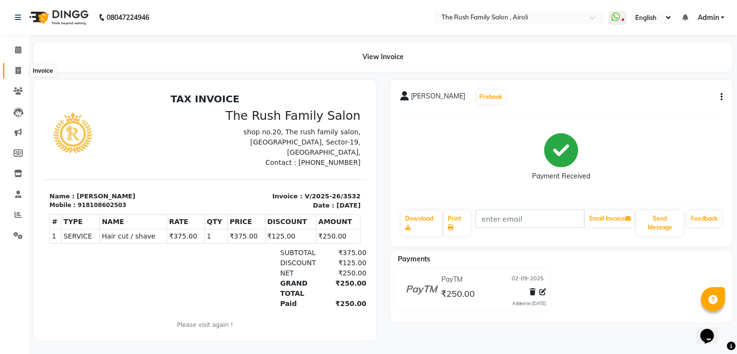
click at [18, 66] on span at bounding box center [18, 70] width 17 height 11
select select "5419"
select select "service"
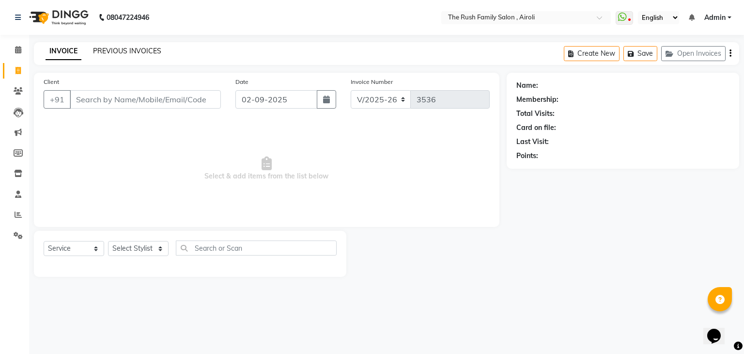
click at [120, 47] on link "PREVIOUS INVOICES" at bounding box center [127, 51] width 68 height 9
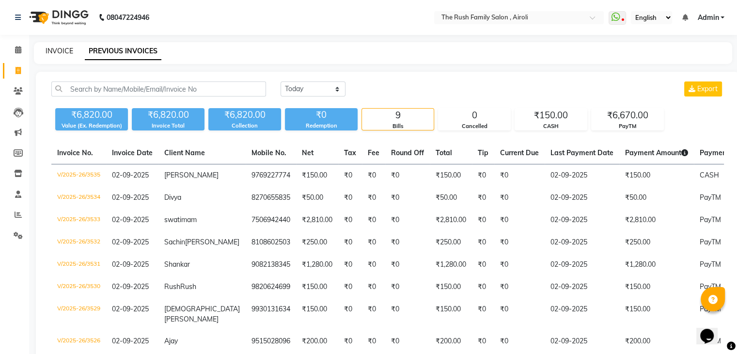
click at [58, 53] on link "INVOICE" at bounding box center [60, 51] width 28 height 9
select select "service"
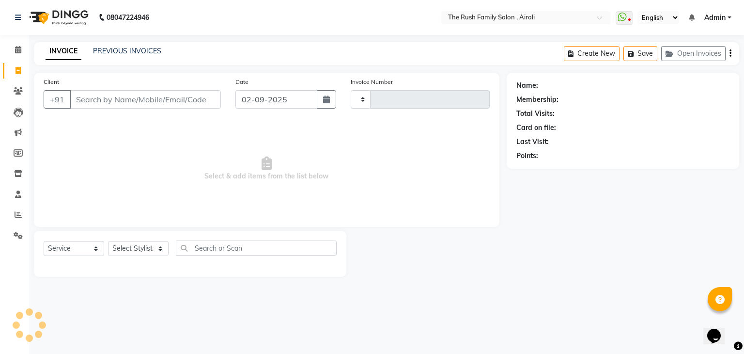
type input "3536"
select select "5419"
click at [16, 215] on icon at bounding box center [18, 214] width 7 height 7
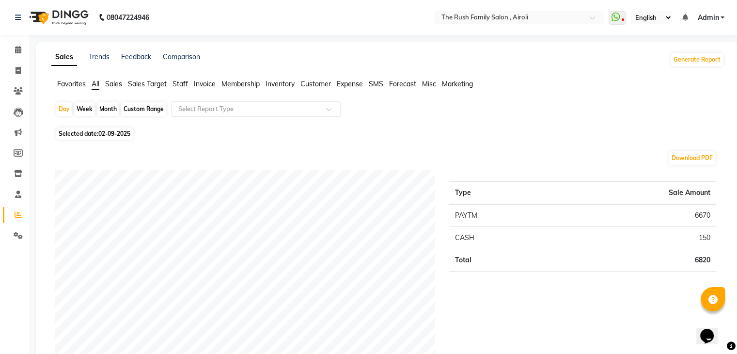
click at [104, 107] on div "Month" at bounding box center [108, 109] width 22 height 14
select select "9"
select select "2025"
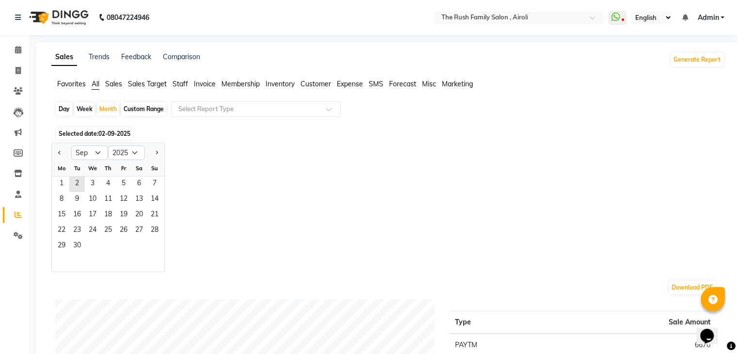
click at [181, 84] on span "Staff" at bounding box center [180, 83] width 16 height 9
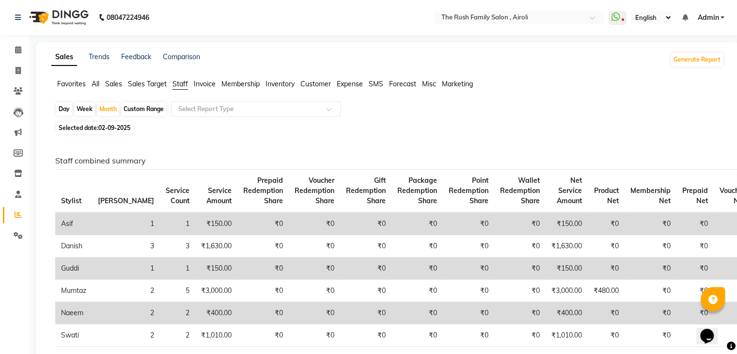
click at [110, 128] on span "02-09-2025" at bounding box center [114, 127] width 32 height 7
select select "9"
select select "2025"
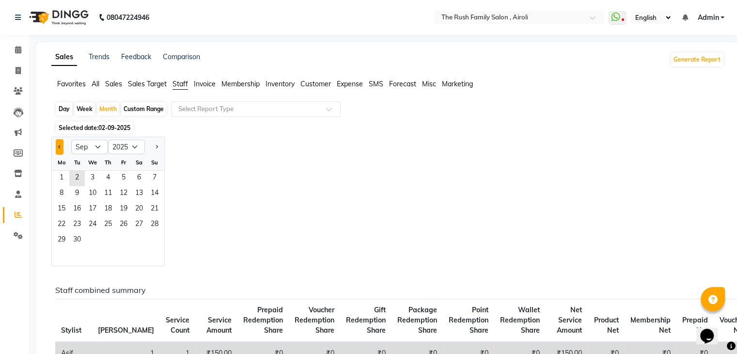
click at [56, 150] on button "Previous month" at bounding box center [60, 147] width 8 height 16
select select "8"
click at [125, 174] on span "1" at bounding box center [124, 179] width 16 height 16
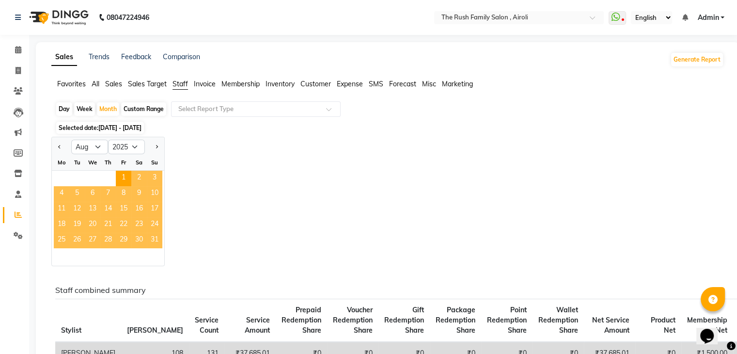
click at [157, 241] on span "31" at bounding box center [155, 241] width 16 height 16
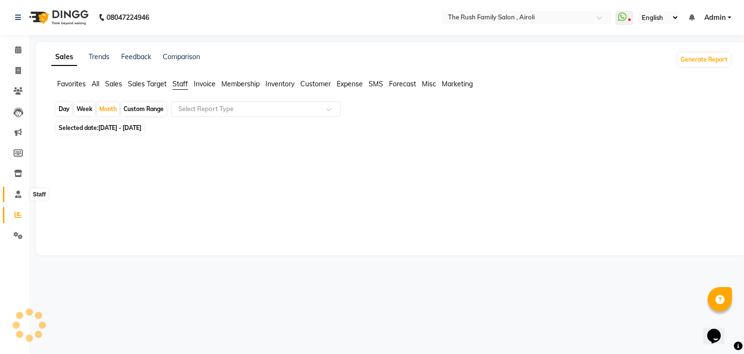
click at [15, 197] on icon at bounding box center [18, 193] width 6 height 7
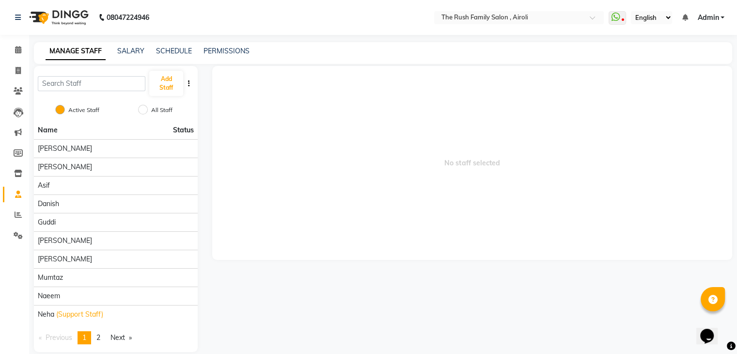
click at [712, 19] on span "Admin" at bounding box center [707, 18] width 21 height 10
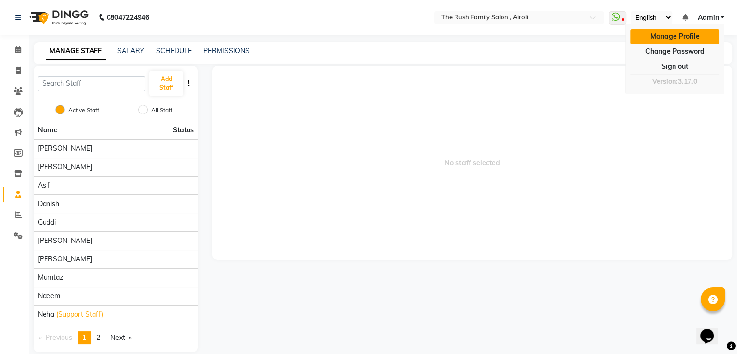
click at [686, 41] on link "Manage Profile" at bounding box center [674, 36] width 89 height 15
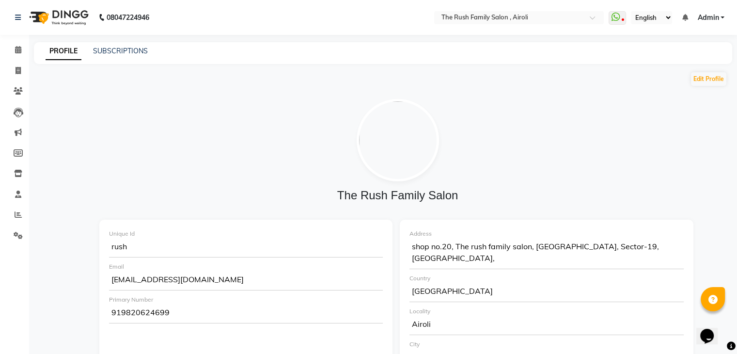
click at [711, 19] on span "Admin" at bounding box center [707, 18] width 21 height 10
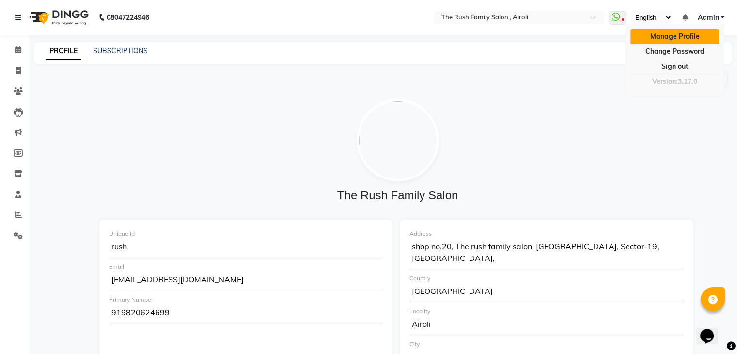
click at [688, 31] on link "Manage Profile" at bounding box center [674, 36] width 89 height 15
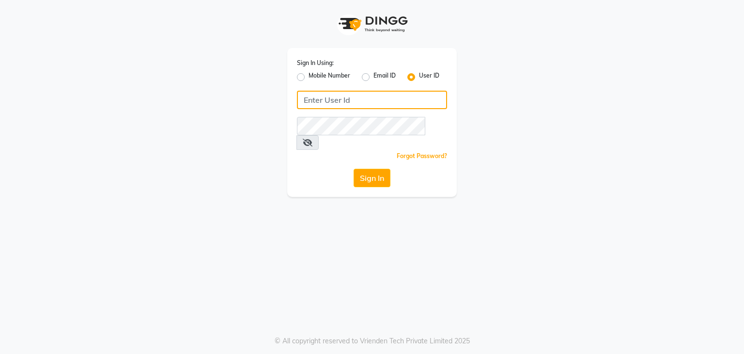
click at [324, 100] on input "Username" at bounding box center [372, 100] width 150 height 18
type input "rush"
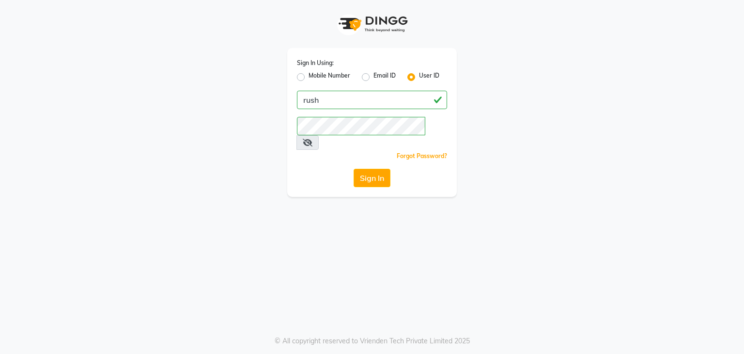
click at [338, 181] on div "Sign In Using: Mobile Number Email ID User ID rush Remember me Forgot Password?…" at bounding box center [372, 122] width 170 height 149
click at [379, 169] on button "Sign In" at bounding box center [372, 178] width 37 height 18
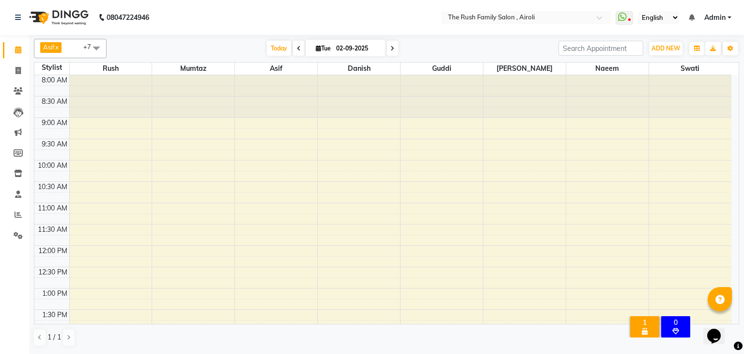
click at [725, 18] on span "Admin" at bounding box center [714, 18] width 21 height 10
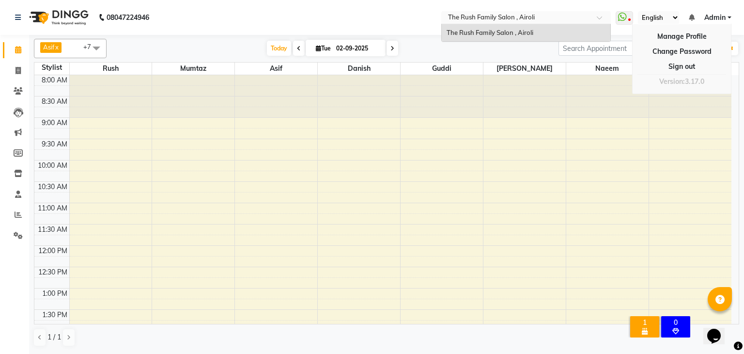
click at [568, 20] on input "text" at bounding box center [516, 19] width 141 height 10
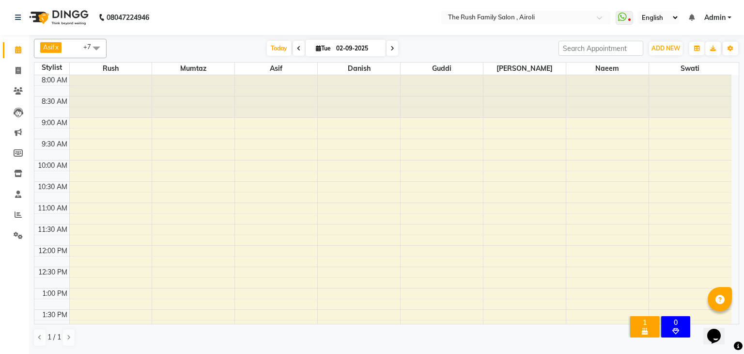
click at [390, 7] on nav "08047224946 Select Location × The Rush Family Salon , Airoli WhatsApp Status ✕ …" at bounding box center [372, 17] width 744 height 35
click at [19, 233] on icon at bounding box center [18, 235] width 9 height 7
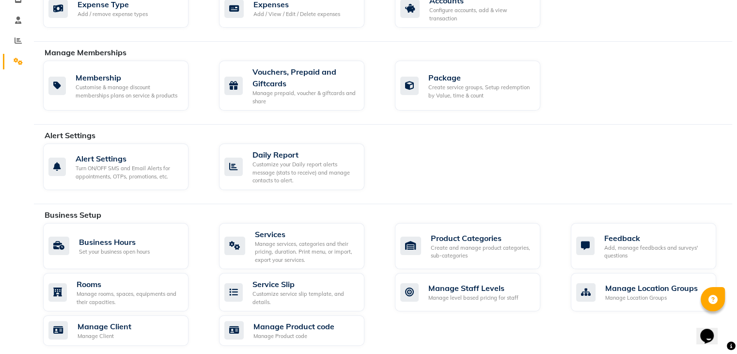
scroll to position [174, 0]
click at [296, 155] on div "Daily Report" at bounding box center [304, 154] width 104 height 12
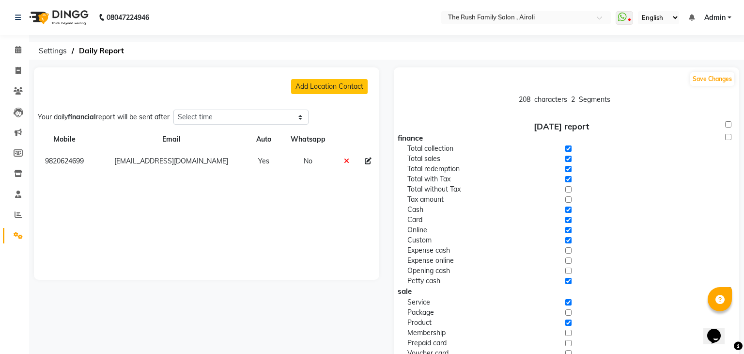
select select "1260"
click at [17, 70] on icon at bounding box center [18, 70] width 5 height 7
select select "service"
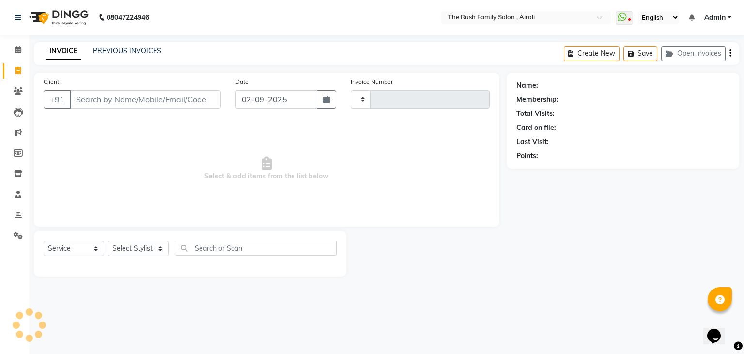
type input "3536"
select select "5419"
click at [16, 215] on icon at bounding box center [18, 214] width 7 height 7
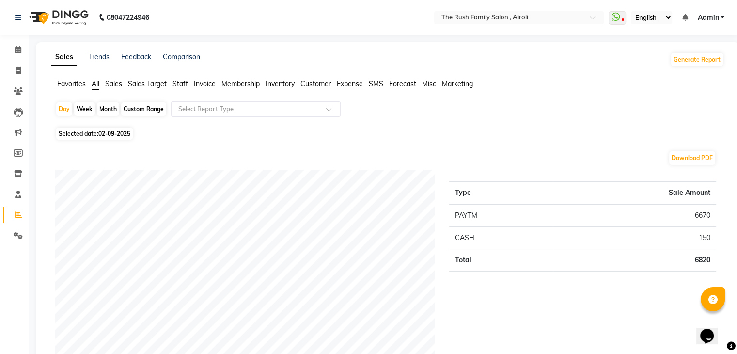
click at [109, 109] on div "Month" at bounding box center [108, 109] width 22 height 14
select select "9"
select select "2025"
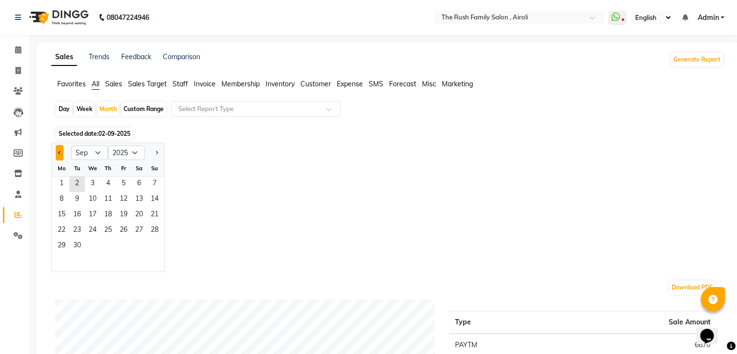
click at [56, 153] on button "Previous month" at bounding box center [60, 153] width 8 height 16
select select "8"
click at [152, 241] on span "31" at bounding box center [155, 246] width 16 height 16
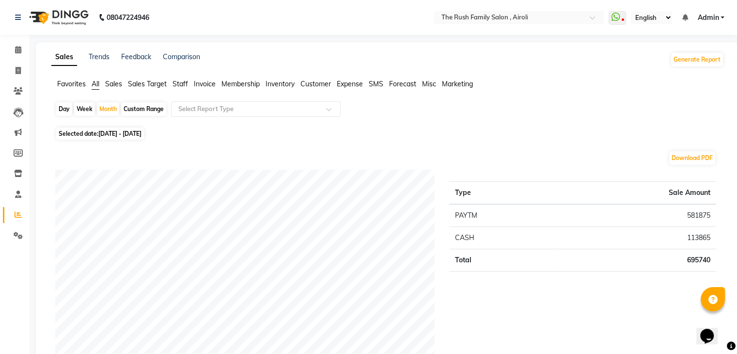
click at [176, 82] on span "Staff" at bounding box center [180, 83] width 16 height 9
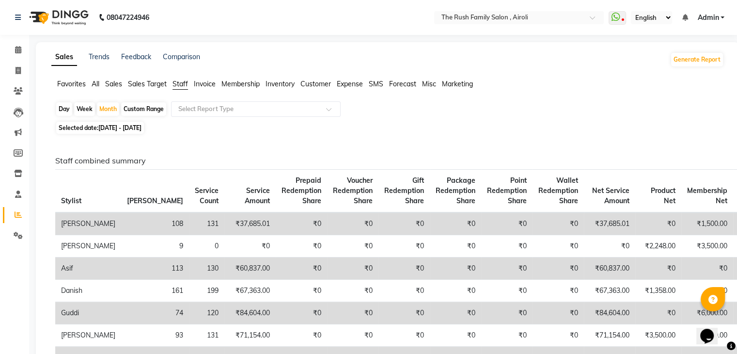
click at [94, 84] on span "All" at bounding box center [96, 83] width 8 height 9
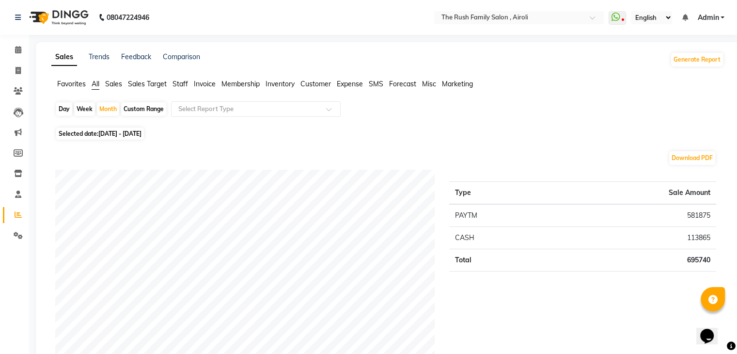
click at [176, 84] on span "Staff" at bounding box center [180, 83] width 16 height 9
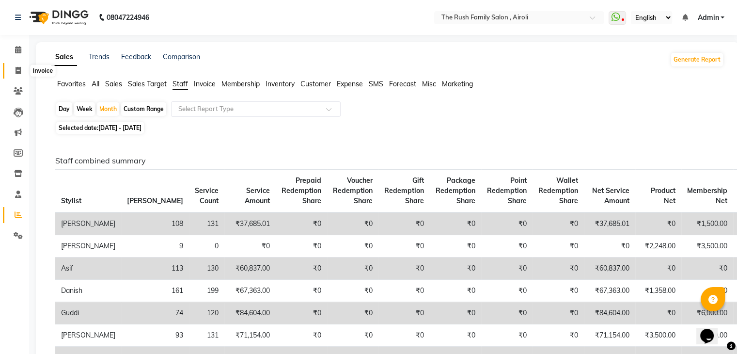
click at [16, 73] on icon at bounding box center [18, 70] width 5 height 7
select select "5419"
select select "service"
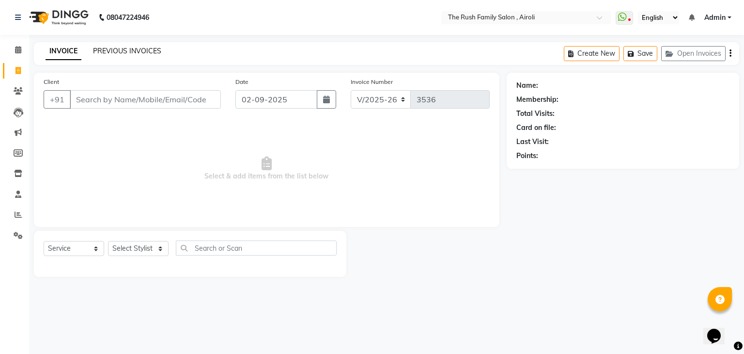
click at [113, 54] on link "PREVIOUS INVOICES" at bounding box center [127, 51] width 68 height 9
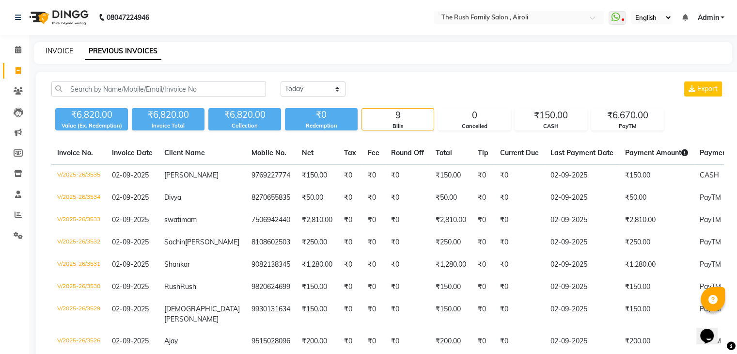
click at [60, 53] on link "INVOICE" at bounding box center [60, 51] width 28 height 9
select select "service"
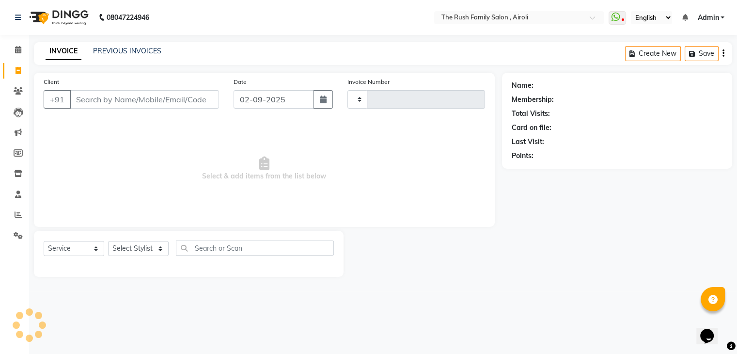
type input "3536"
select select "5419"
